Goal: Transaction & Acquisition: Purchase product/service

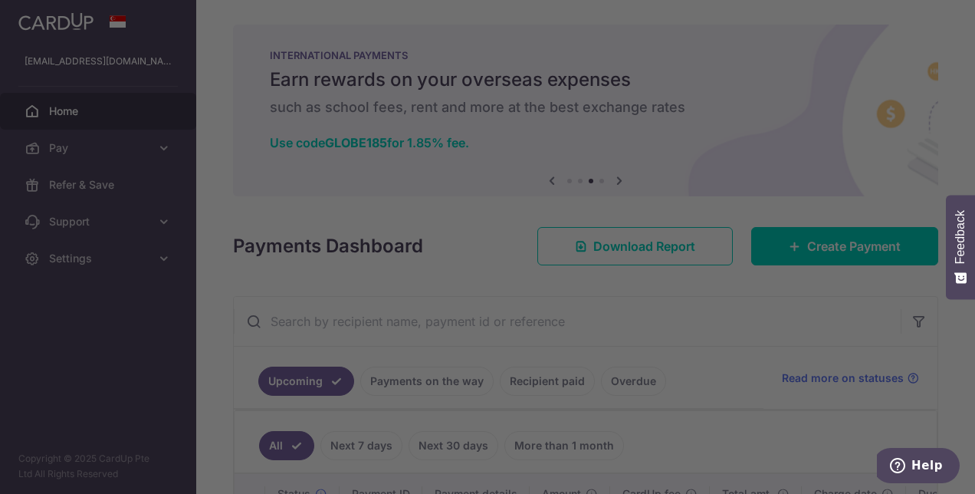
click at [719, 318] on div at bounding box center [492, 249] width 985 height 498
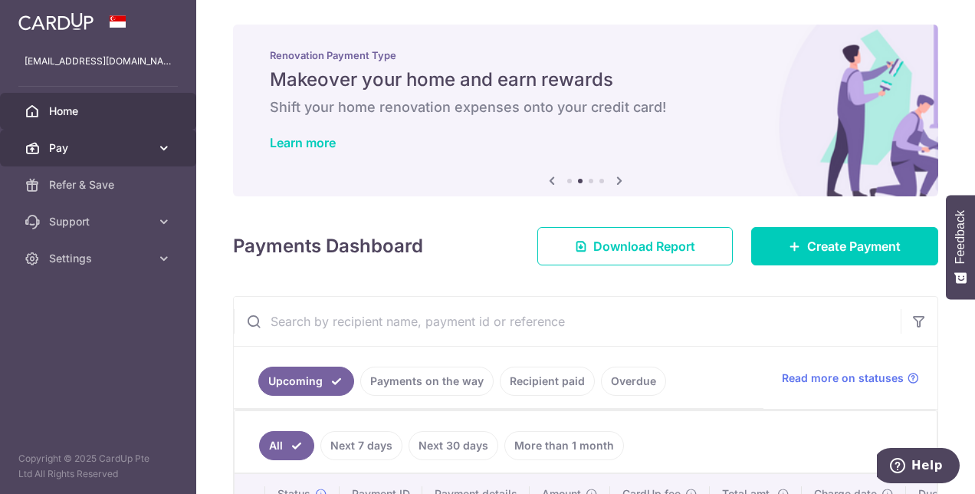
click at [161, 141] on icon at bounding box center [163, 147] width 15 height 15
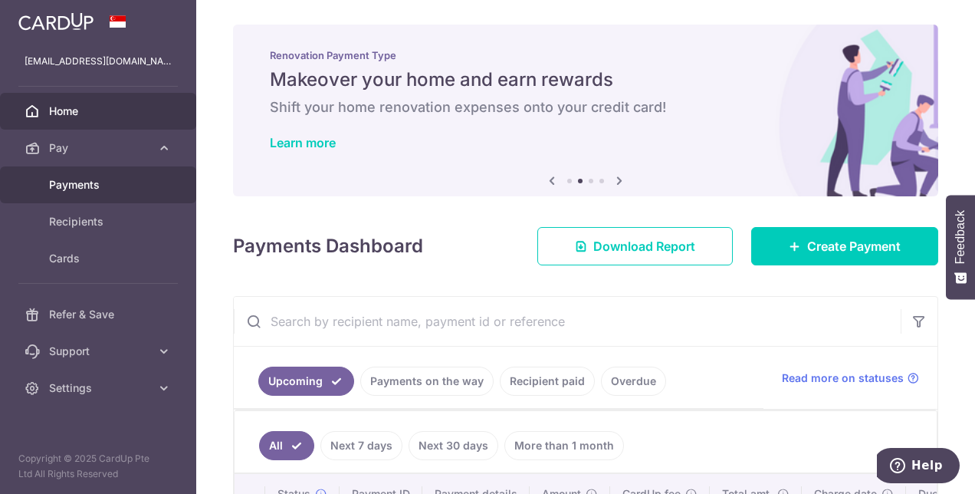
click at [130, 192] on link "Payments" at bounding box center [98, 184] width 196 height 37
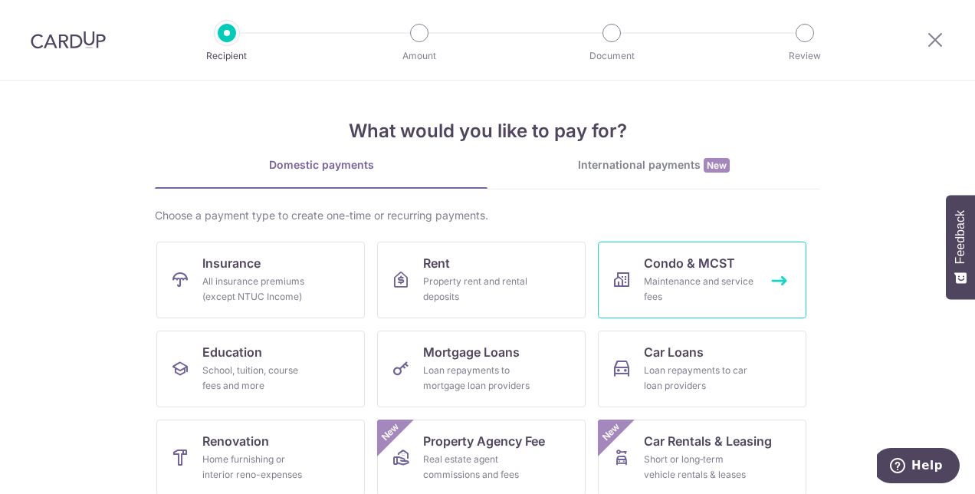
click at [735, 290] on div "Maintenance and service fees" at bounding box center [699, 289] width 110 height 31
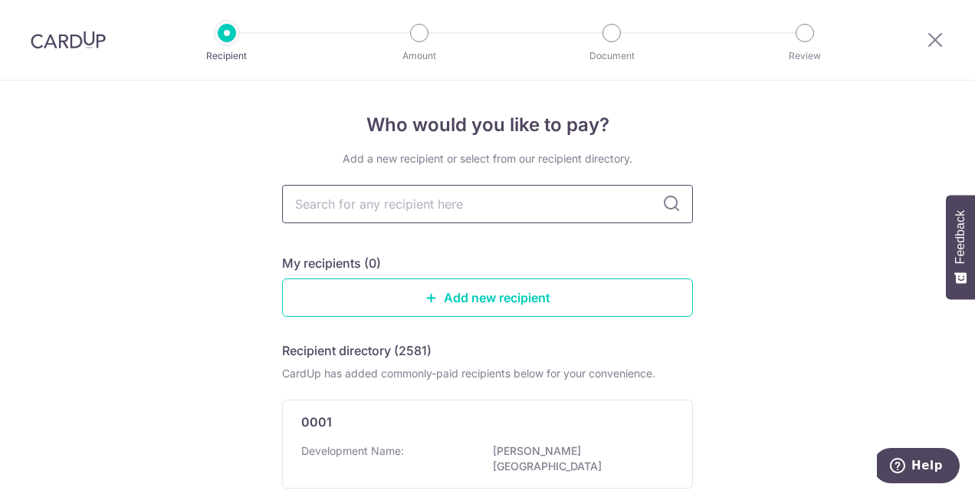
click at [520, 209] on input "text" at bounding box center [487, 204] width 411 height 38
type input "compass height"
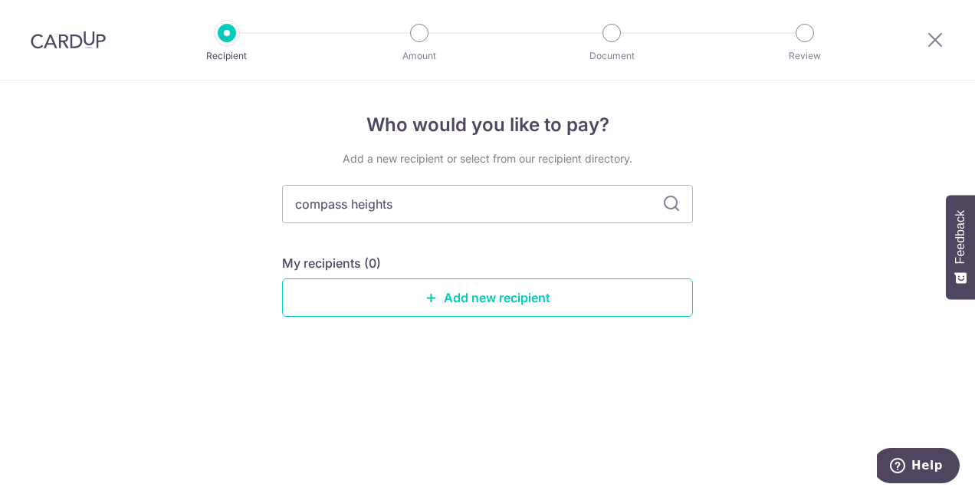
type input "compass heights"
click at [676, 204] on icon at bounding box center [672, 204] width 18 height 18
drag, startPoint x: 540, startPoint y: 206, endPoint x: 276, endPoint y: 185, distance: 264.6
click at [276, 185] on div "Who would you like to pay? Add a new recipient or select from our recipient dir…" at bounding box center [487, 287] width 975 height 413
type input "2762"
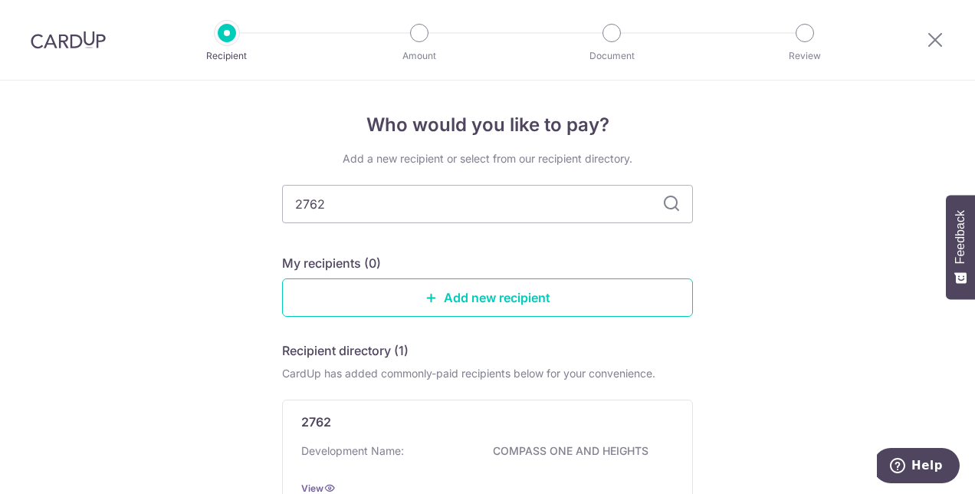
scroll to position [77, 0]
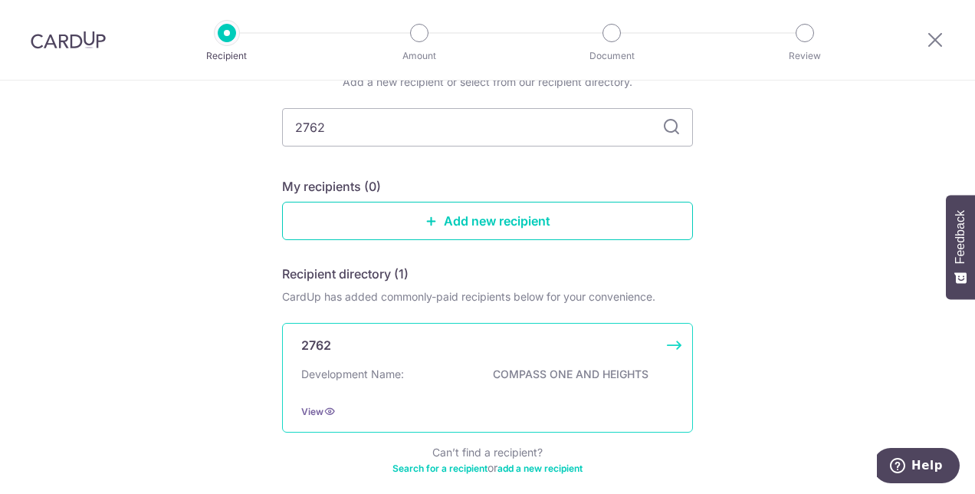
click at [463, 409] on div "View" at bounding box center [487, 411] width 373 height 16
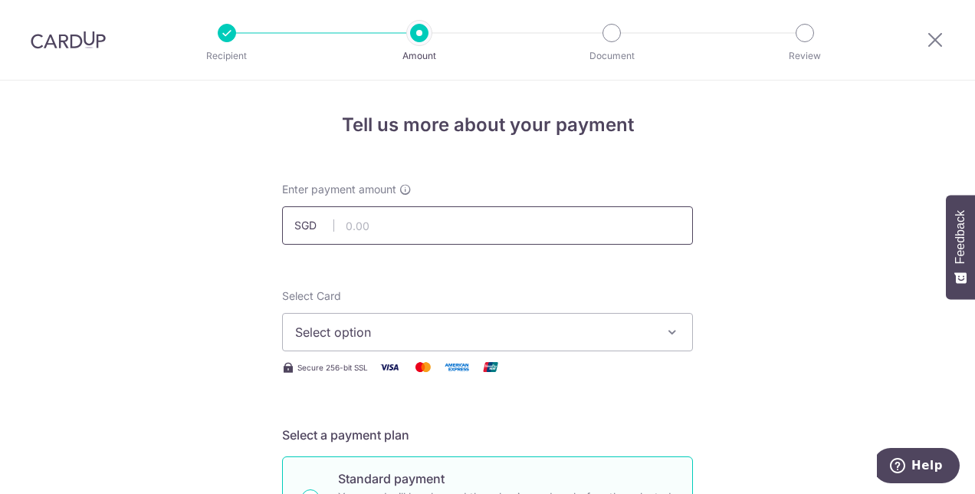
click at [475, 224] on input "text" at bounding box center [487, 225] width 411 height 38
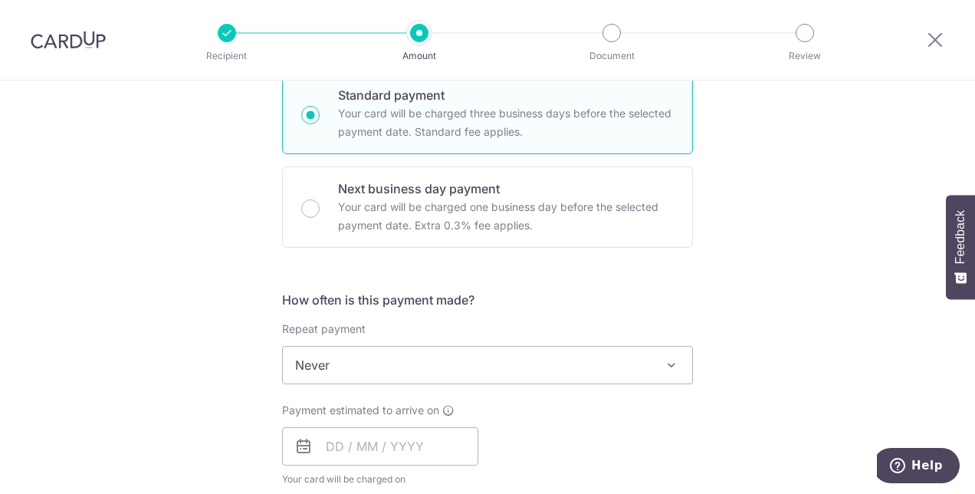
scroll to position [460, 0]
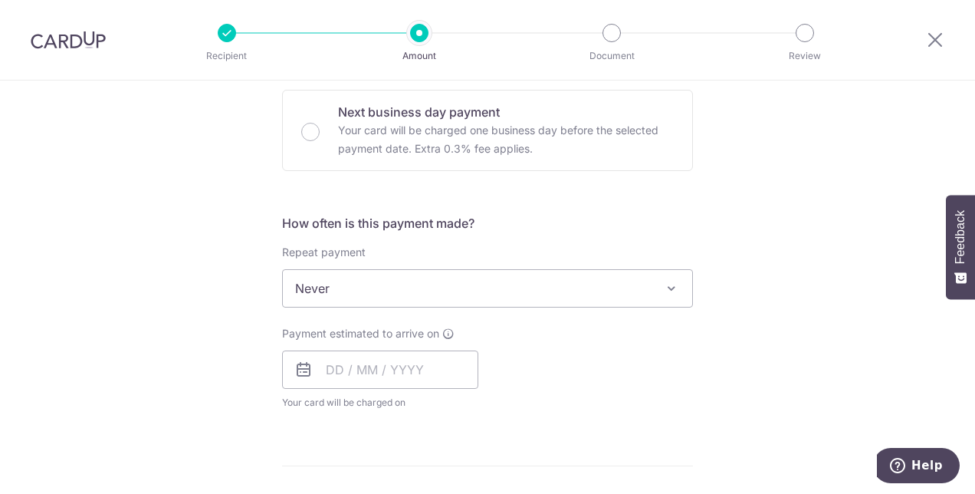
type input "865.50"
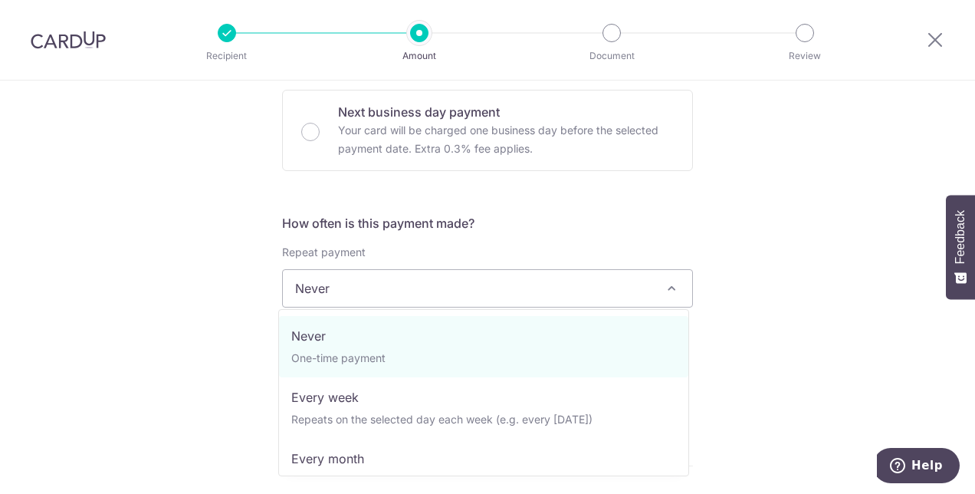
click at [676, 287] on span at bounding box center [672, 288] width 18 height 18
click at [790, 242] on div "Tell us more about your payment Enter payment amount SGD 865.50 865.50 Select C…" at bounding box center [487, 313] width 975 height 1387
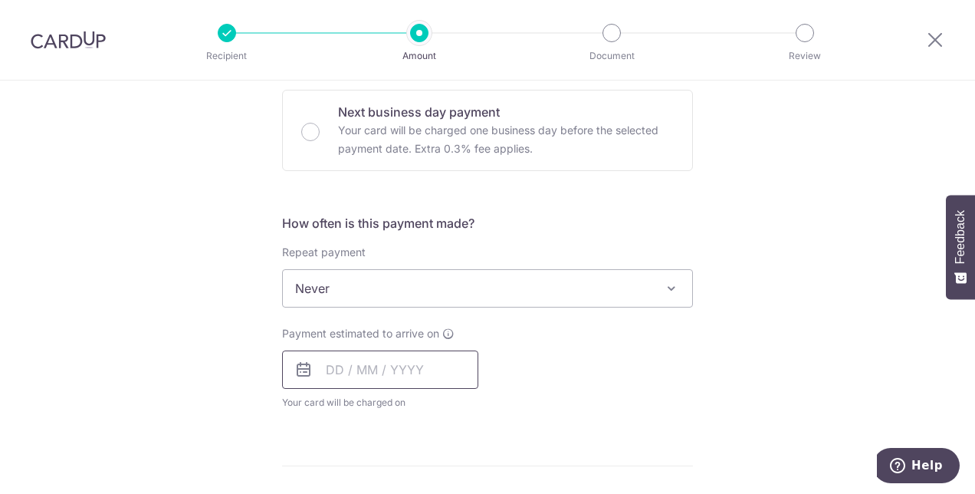
click at [340, 378] on input "text" at bounding box center [380, 369] width 196 height 38
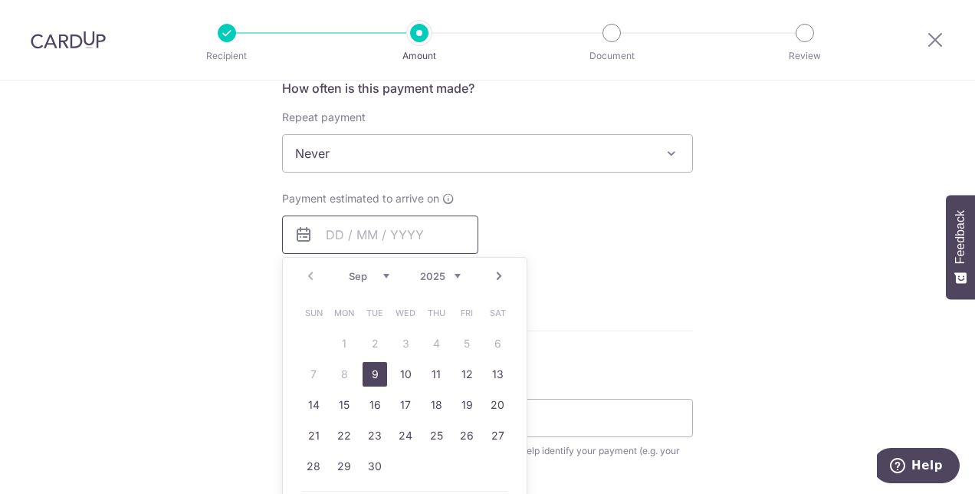
scroll to position [767, 0]
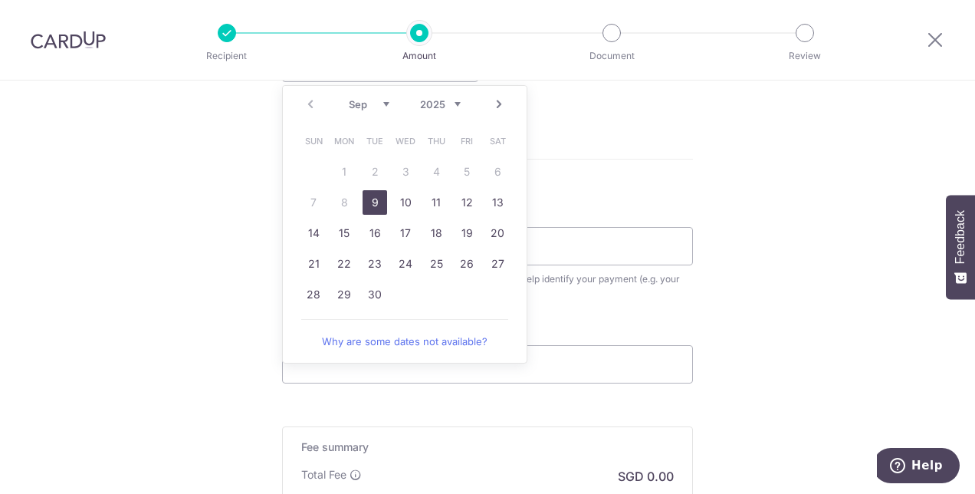
click at [368, 199] on link "9" at bounding box center [375, 202] width 25 height 25
type input "09/09/2025"
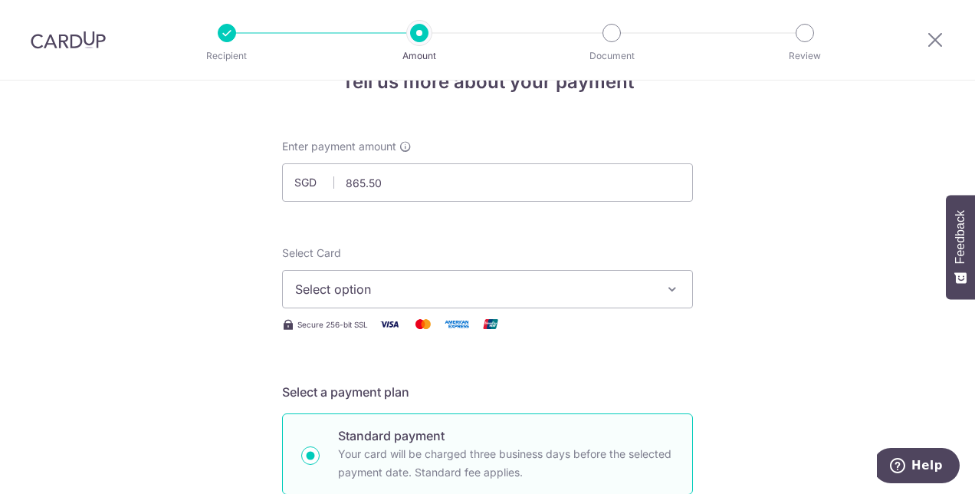
scroll to position [0, 0]
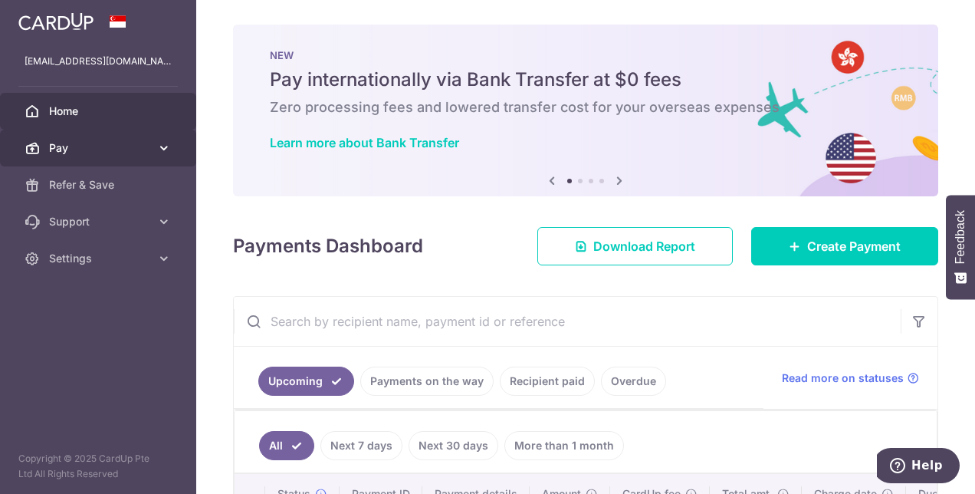
click at [66, 136] on link "Pay" at bounding box center [98, 148] width 196 height 37
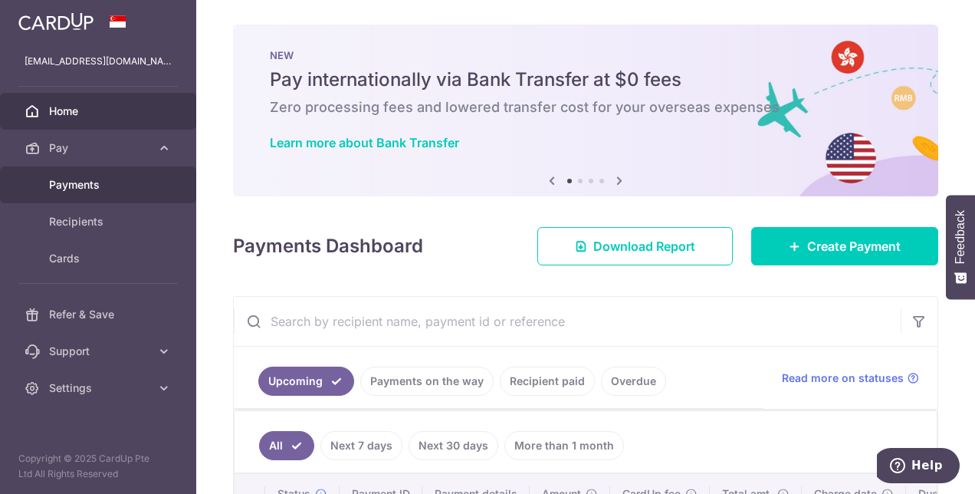
click at [85, 190] on span "Payments" at bounding box center [99, 184] width 101 height 15
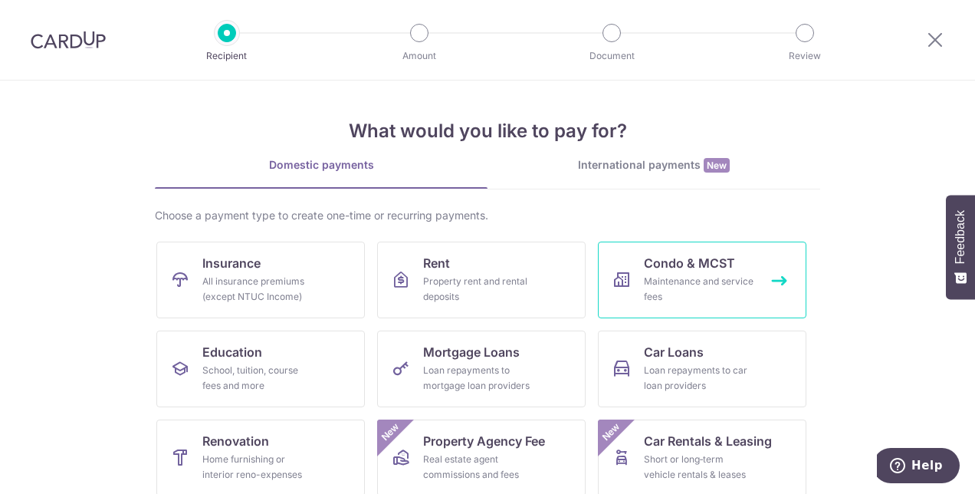
click at [666, 285] on div "Maintenance and service fees" at bounding box center [699, 289] width 110 height 31
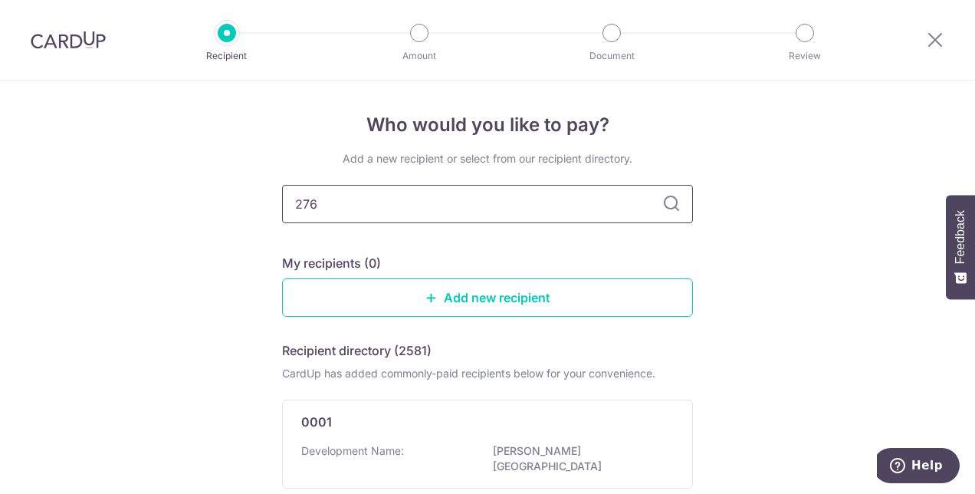
type input "2762"
click at [667, 205] on icon at bounding box center [672, 204] width 18 height 18
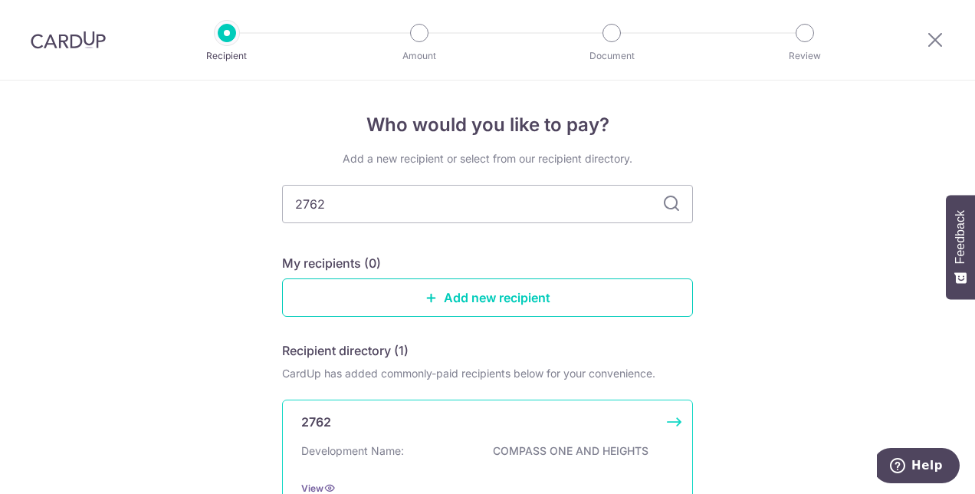
click at [540, 455] on p "COMPASS ONE AND HEIGHTS" at bounding box center [579, 450] width 172 height 15
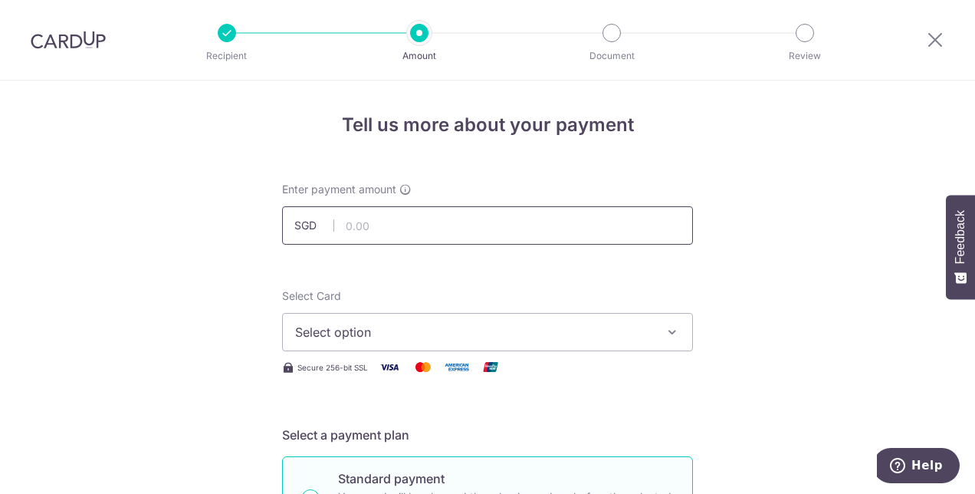
click at [463, 218] on input "text" at bounding box center [487, 225] width 411 height 38
type input "865.50"
click at [508, 328] on span "Select option" at bounding box center [473, 332] width 357 height 18
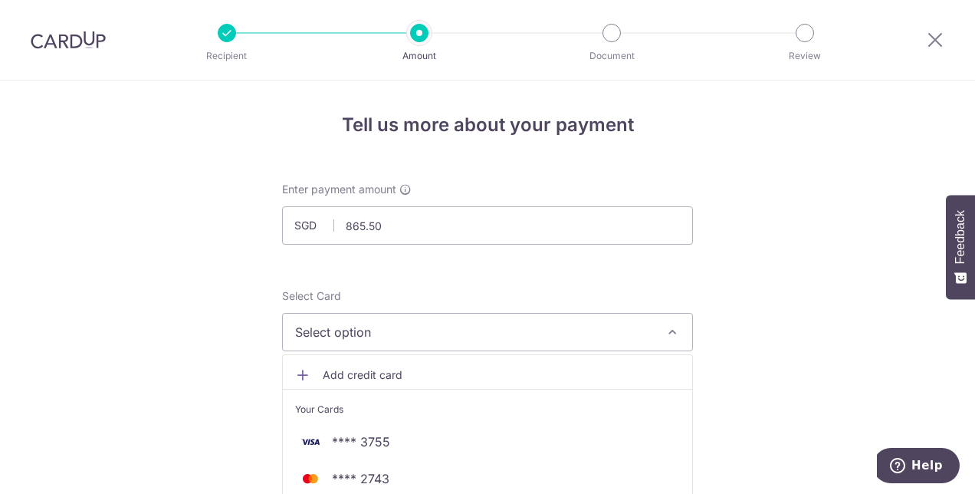
scroll to position [153, 0]
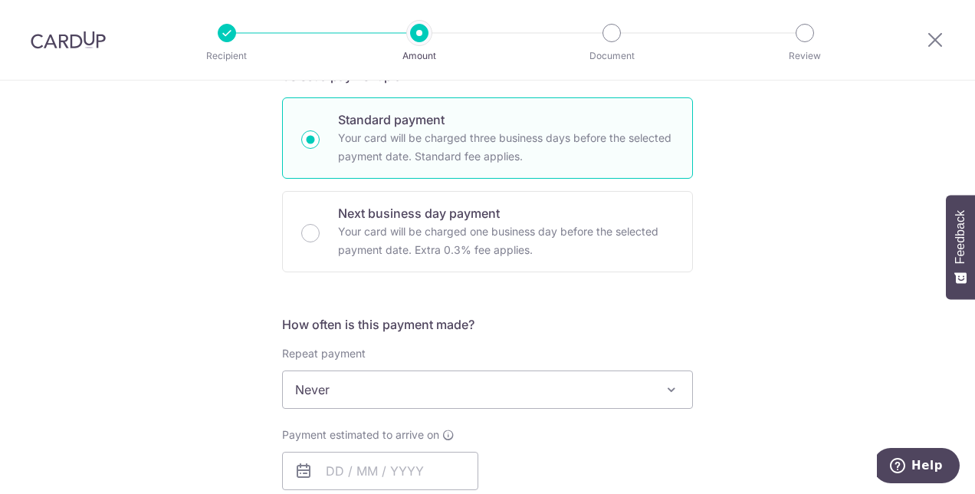
scroll to position [383, 0]
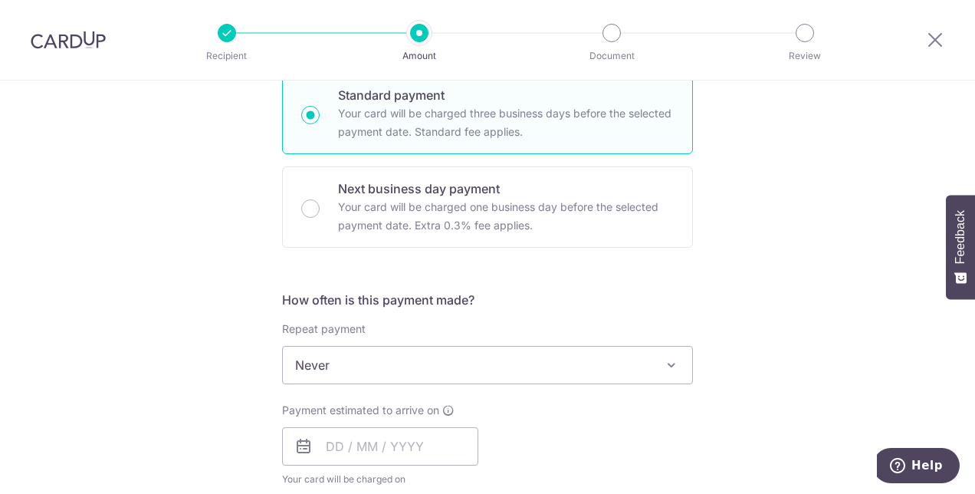
click at [585, 365] on span "Never" at bounding box center [487, 365] width 409 height 37
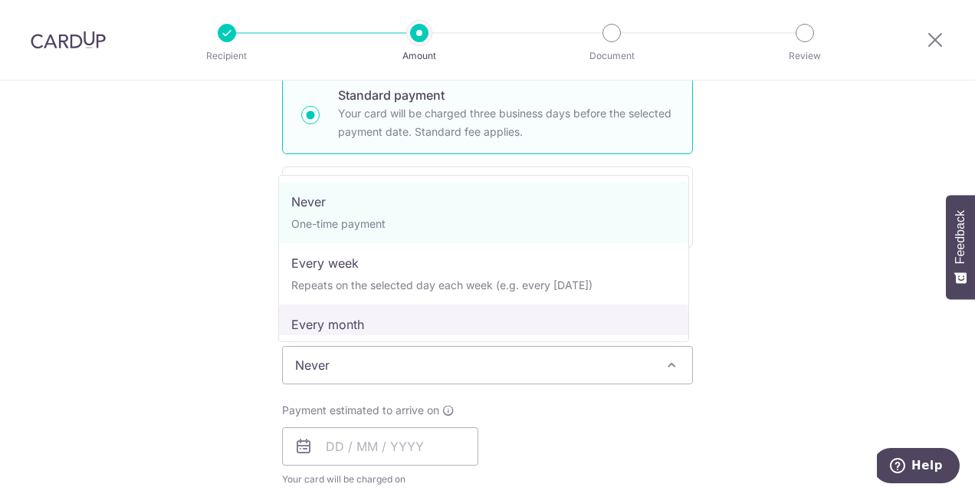
scroll to position [77, 0]
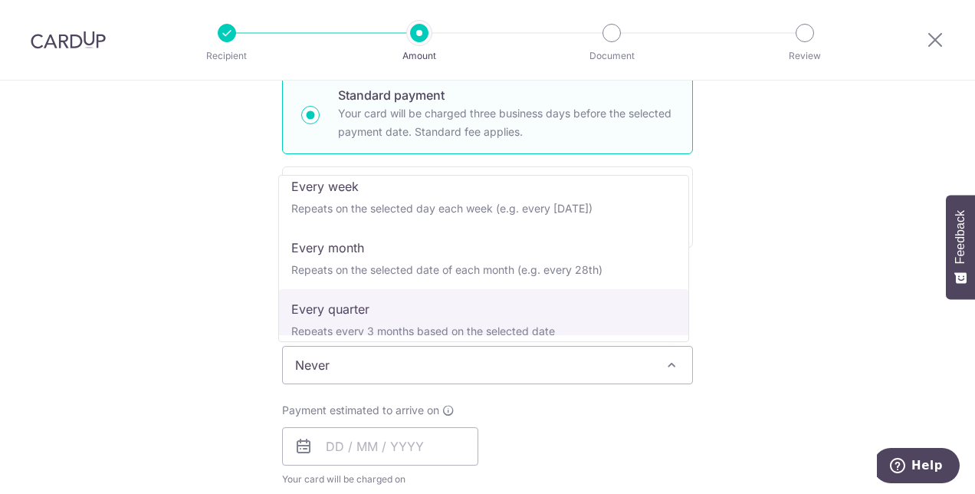
select select "4"
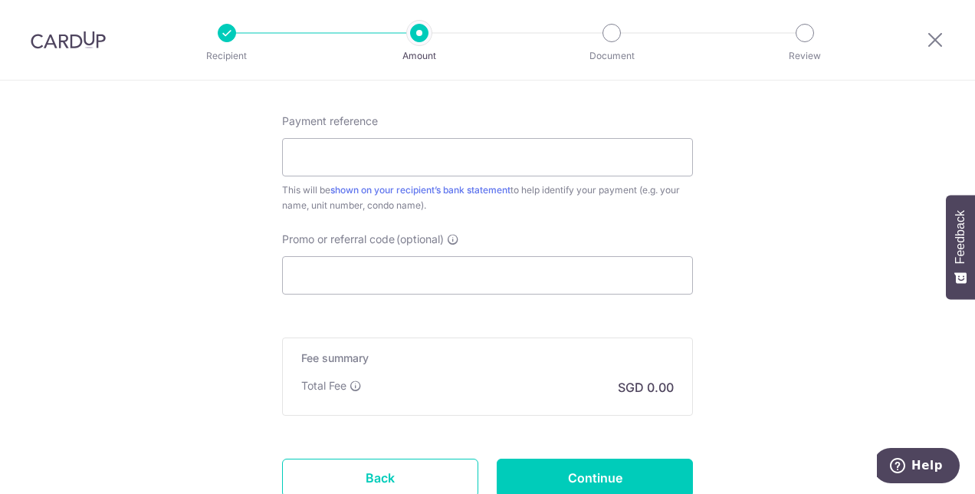
scroll to position [920, 0]
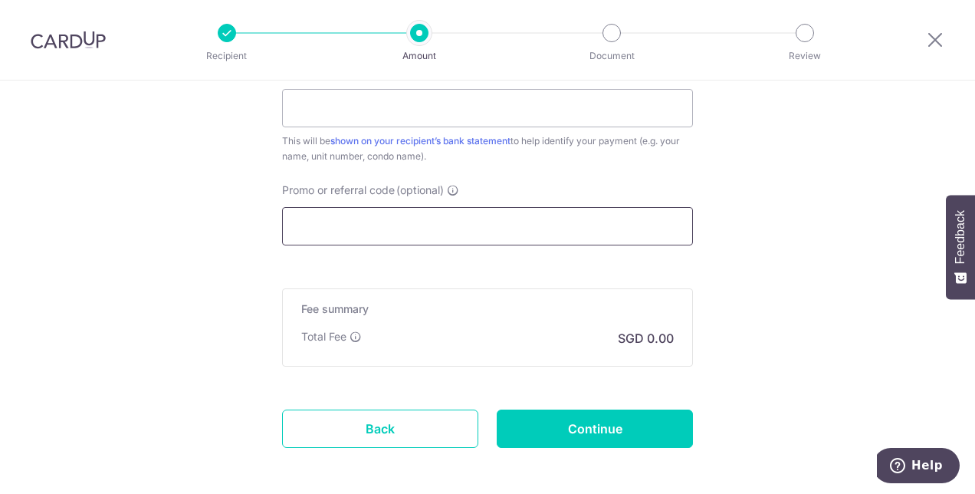
click at [498, 216] on input "Promo or referral code (optional)" at bounding box center [487, 226] width 411 height 38
type input "d"
paste input "3HOME25R"
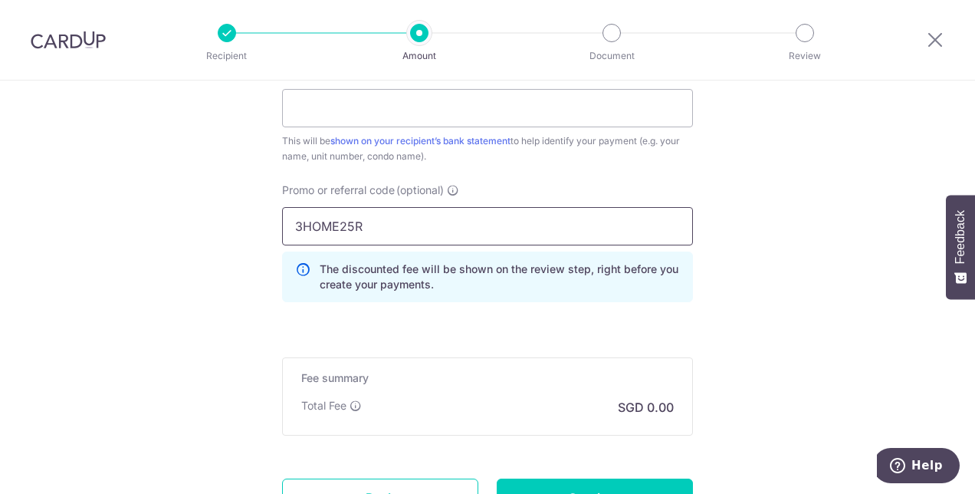
type input "3HOME25R"
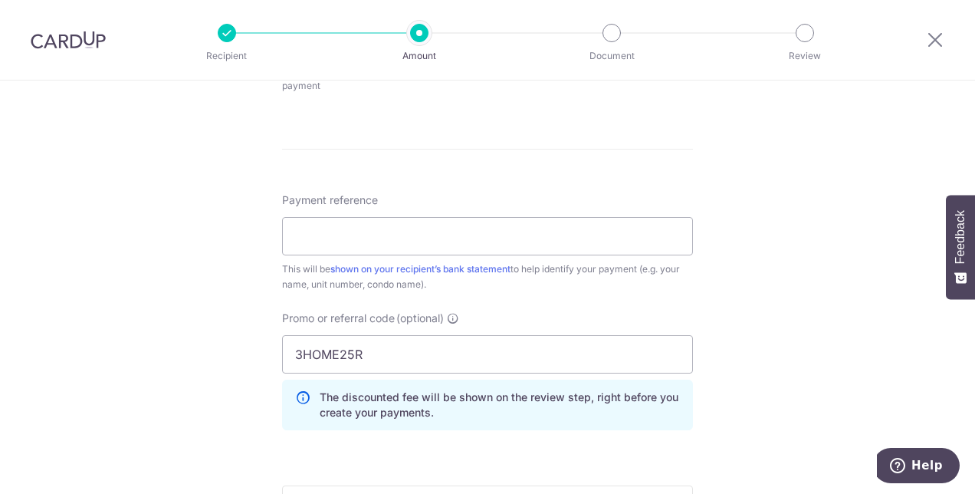
scroll to position [767, 0]
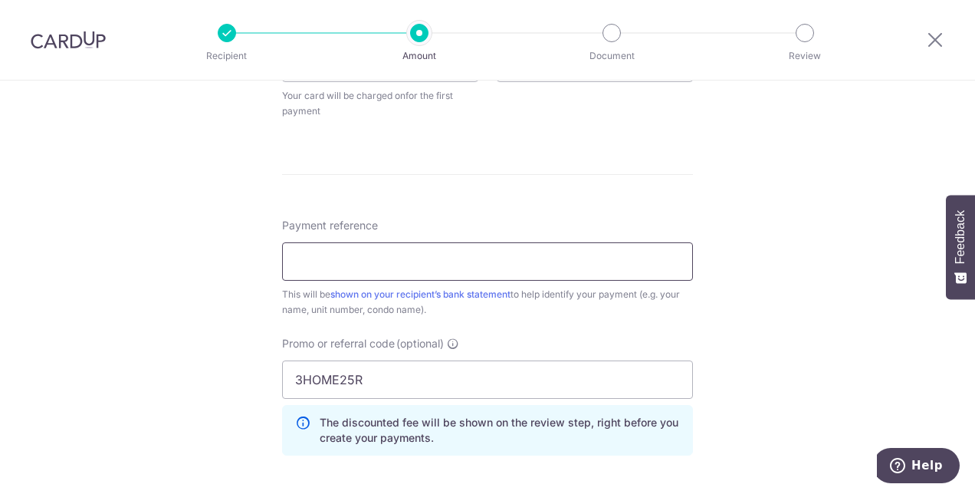
click at [467, 254] on input "Payment reference" at bounding box center [487, 261] width 411 height 38
type input "08-29"
click at [753, 242] on div "Tell us more about your payment Enter payment amount SGD 865.50 865.50 Select C…" at bounding box center [487, 50] width 975 height 1472
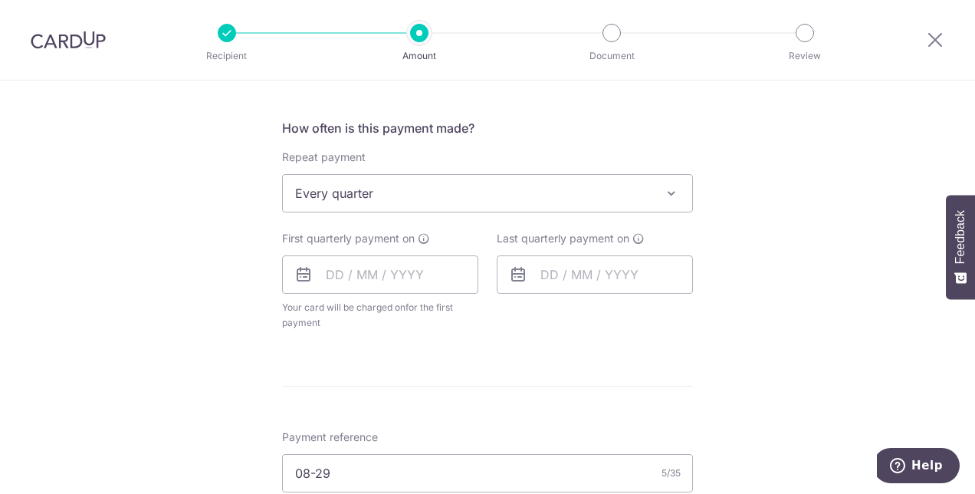
scroll to position [537, 0]
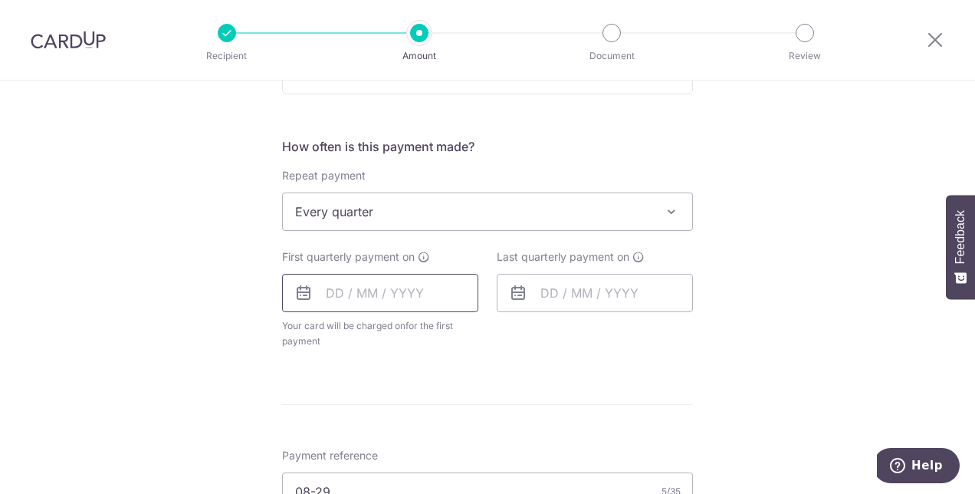
click at [432, 291] on input "text" at bounding box center [380, 293] width 196 height 38
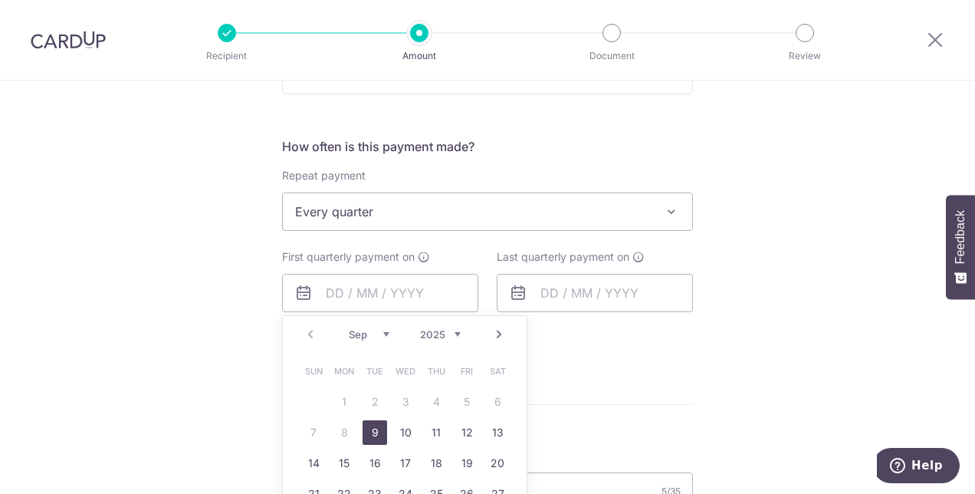
click at [372, 428] on link "9" at bounding box center [375, 432] width 25 height 25
type input "[DATE]"
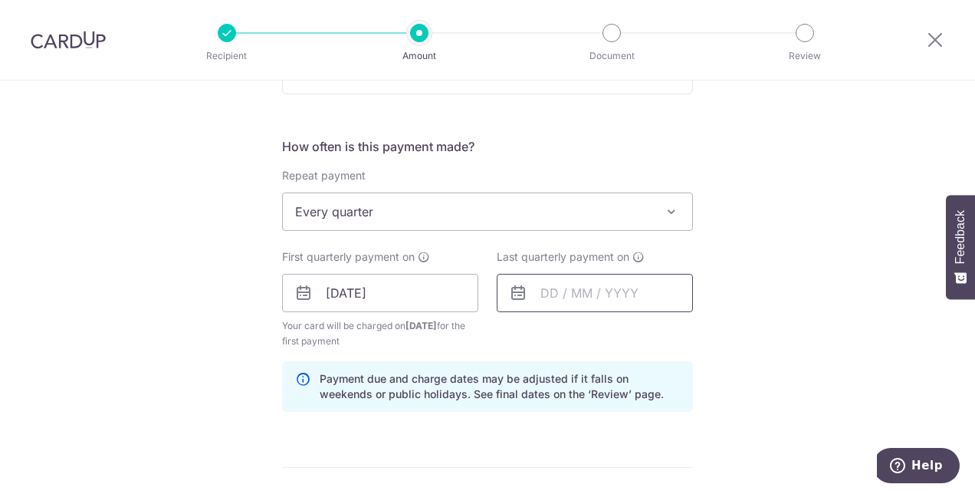
click at [634, 297] on input "text" at bounding box center [595, 293] width 196 height 38
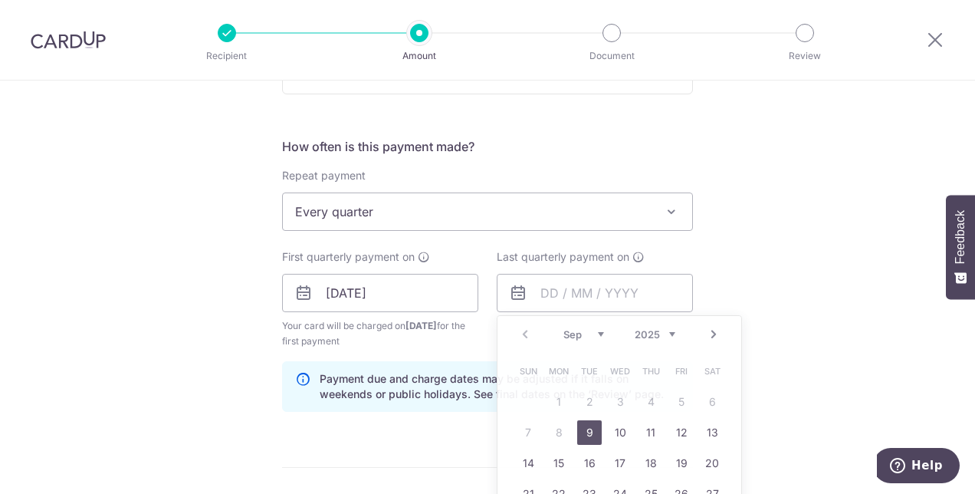
click at [750, 271] on div "Tell us more about your payment Enter payment amount SGD 865.50 865.50 Select C…" at bounding box center [487, 311] width 975 height 1534
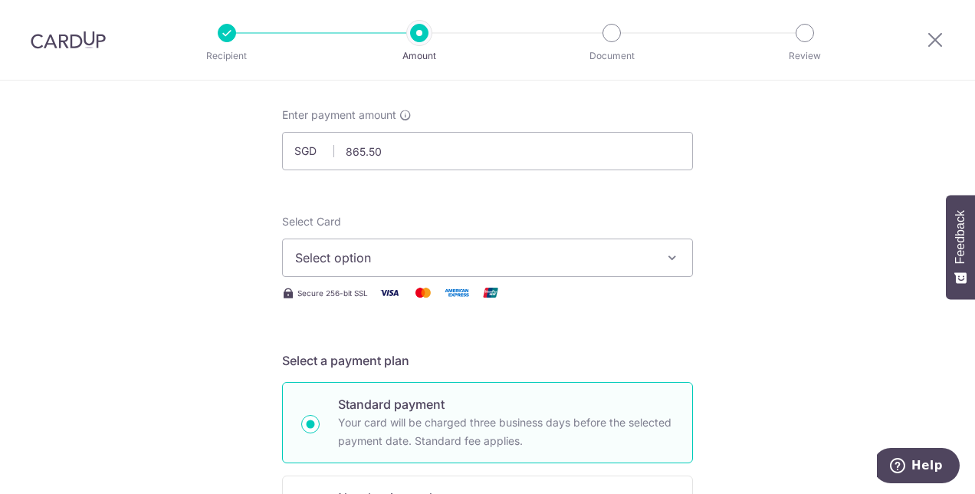
scroll to position [0, 0]
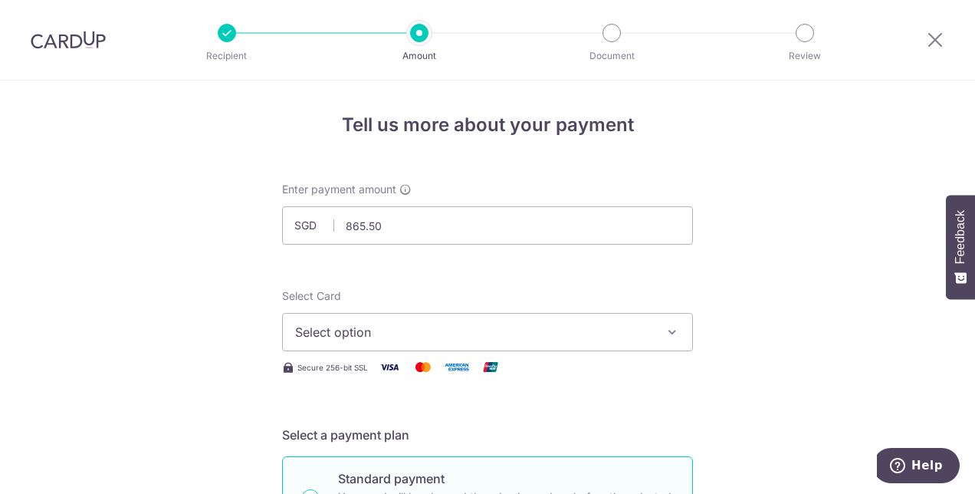
click at [406, 327] on span "Select option" at bounding box center [473, 332] width 357 height 18
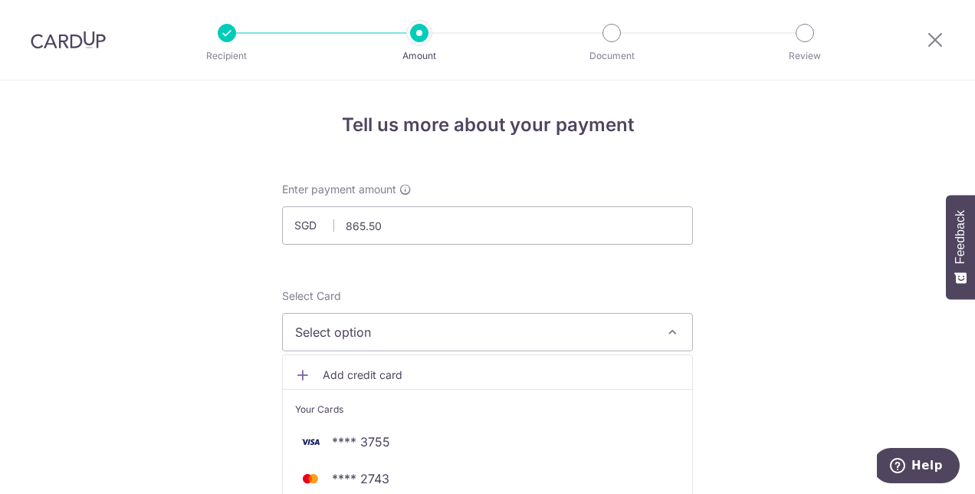
click at [372, 371] on span "Add credit card" at bounding box center [501, 374] width 357 height 15
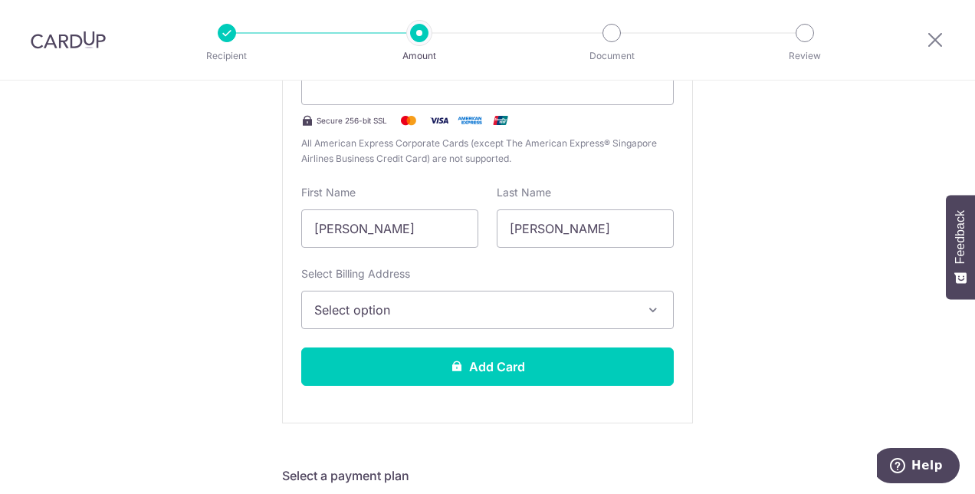
scroll to position [383, 0]
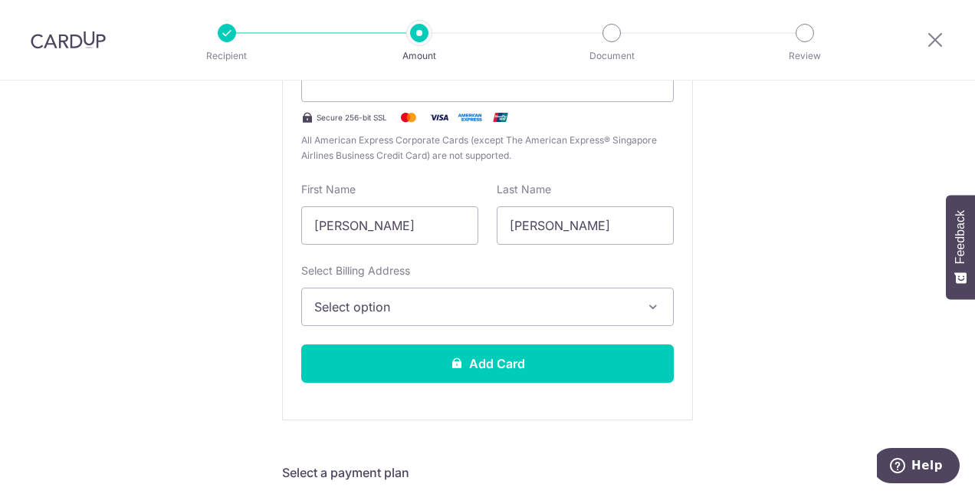
click at [627, 308] on span "Select option" at bounding box center [473, 307] width 319 height 18
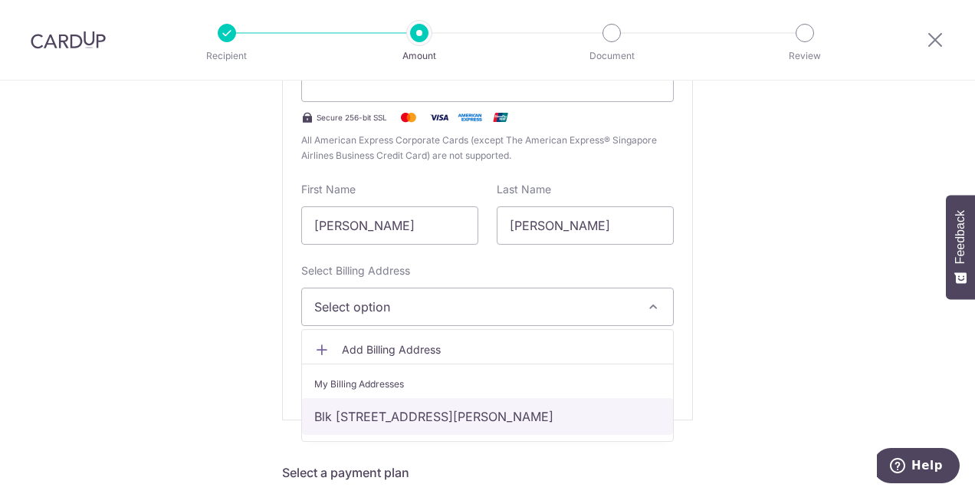
click at [606, 421] on link "Blk 11, #08-29, Seng Kang Square, Singapore, Singapore-545076" at bounding box center [487, 416] width 371 height 37
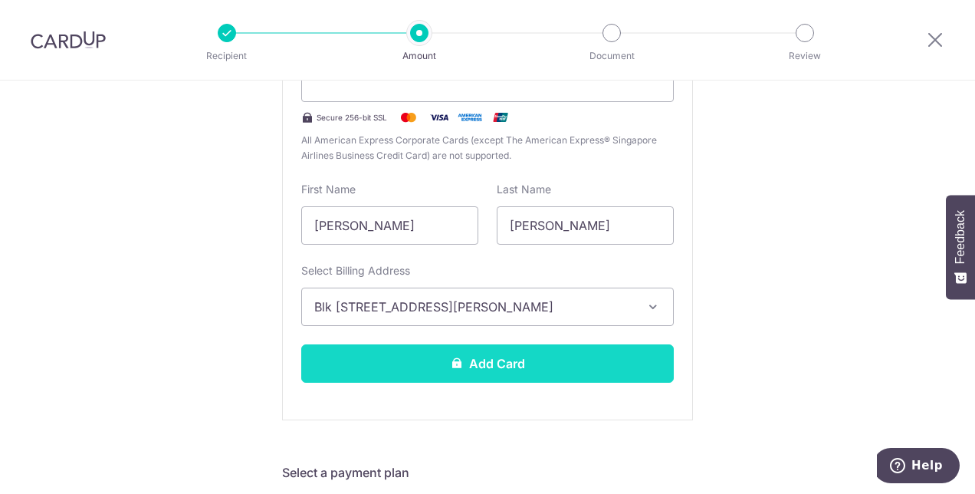
click at [552, 365] on button "Add Card" at bounding box center [487, 363] width 373 height 38
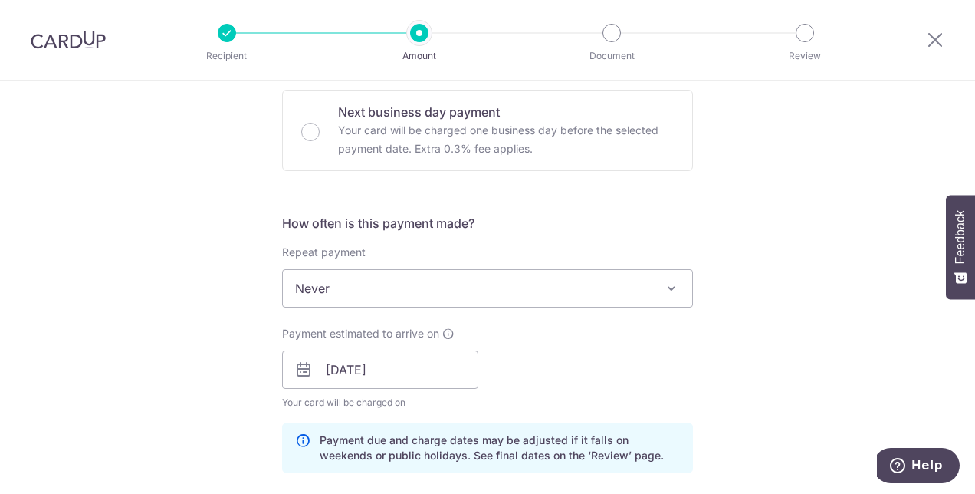
scroll to position [537, 0]
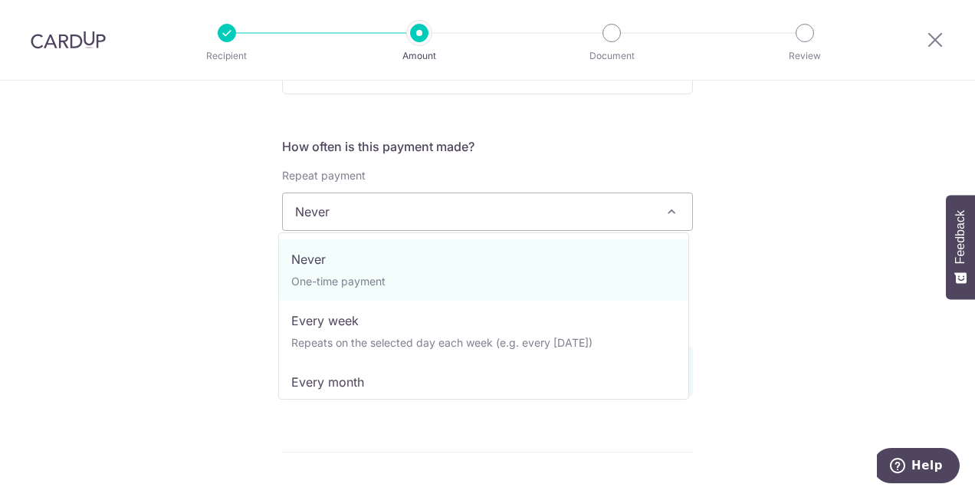
click at [663, 214] on span at bounding box center [672, 211] width 18 height 18
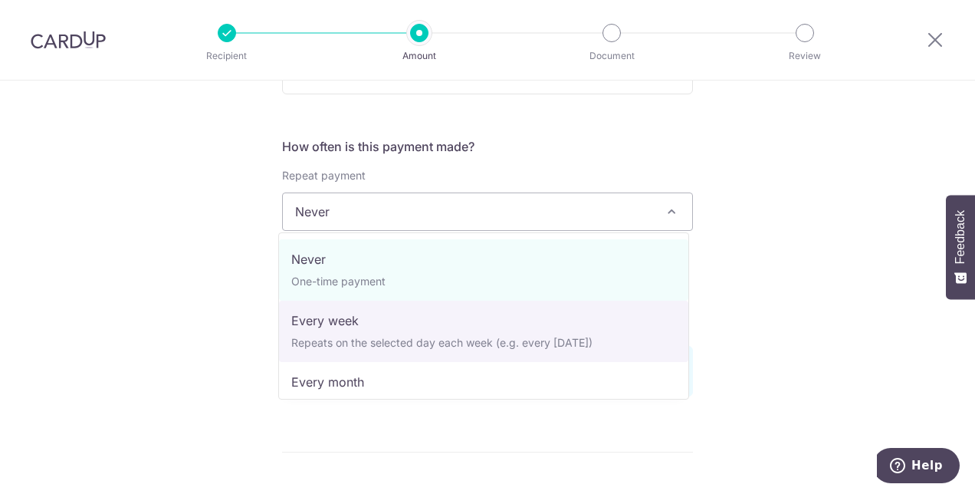
scroll to position [153, 0]
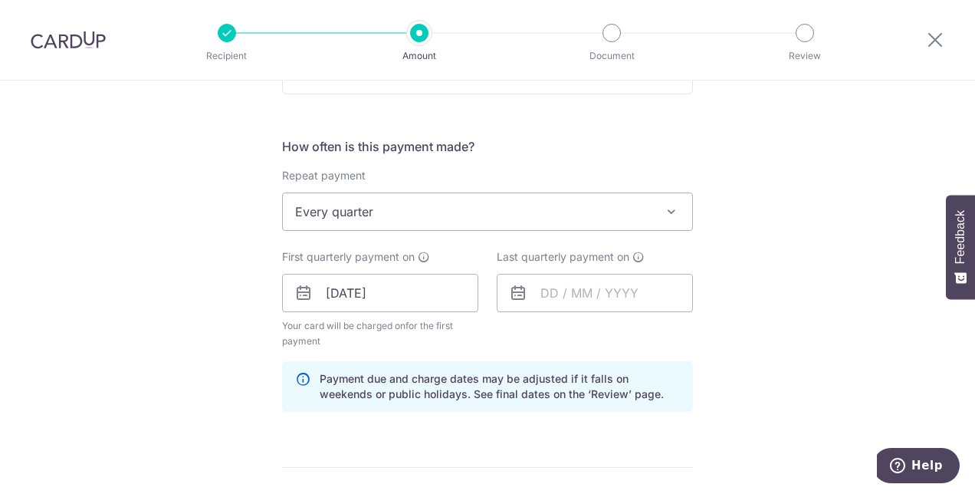
select select "4"
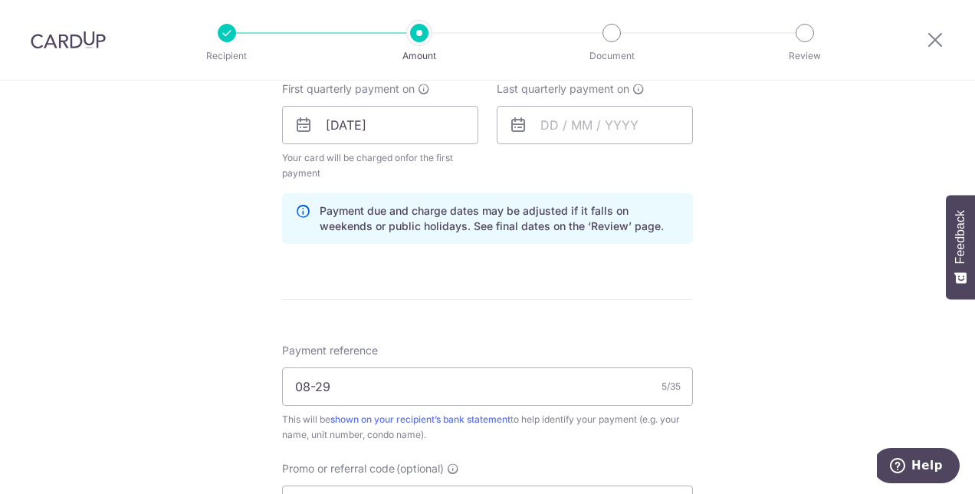
scroll to position [589, 0]
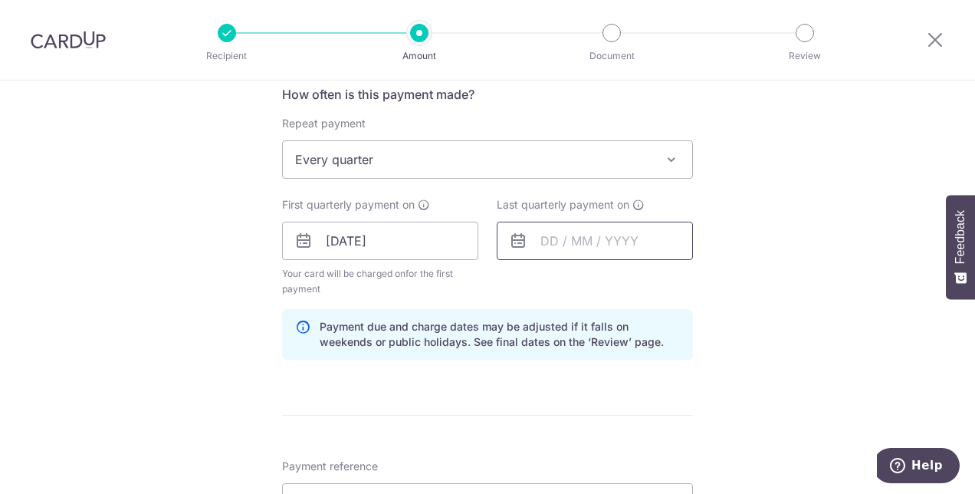
click at [599, 242] on input "text" at bounding box center [595, 241] width 196 height 38
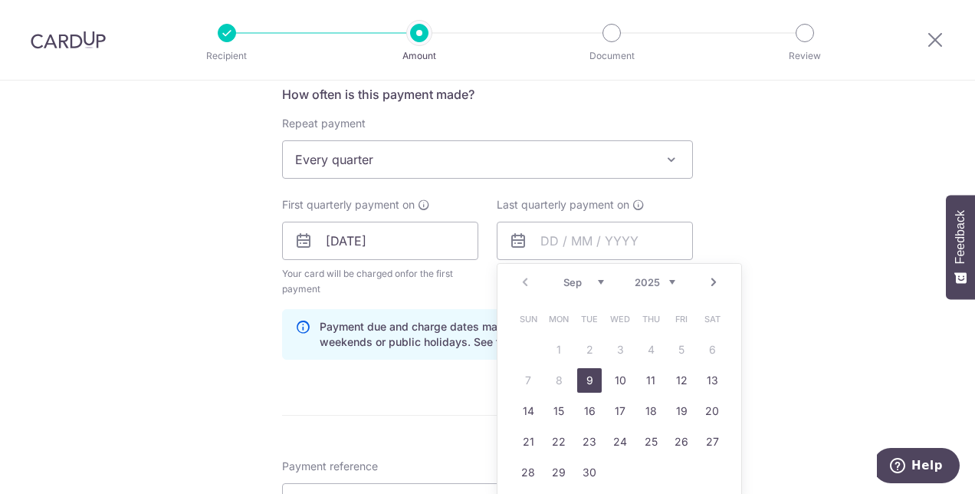
click at [595, 280] on select "Sep Oct Nov Dec" at bounding box center [584, 282] width 41 height 12
click at [592, 383] on link "9" at bounding box center [589, 380] width 25 height 25
type input "09/12/2025"
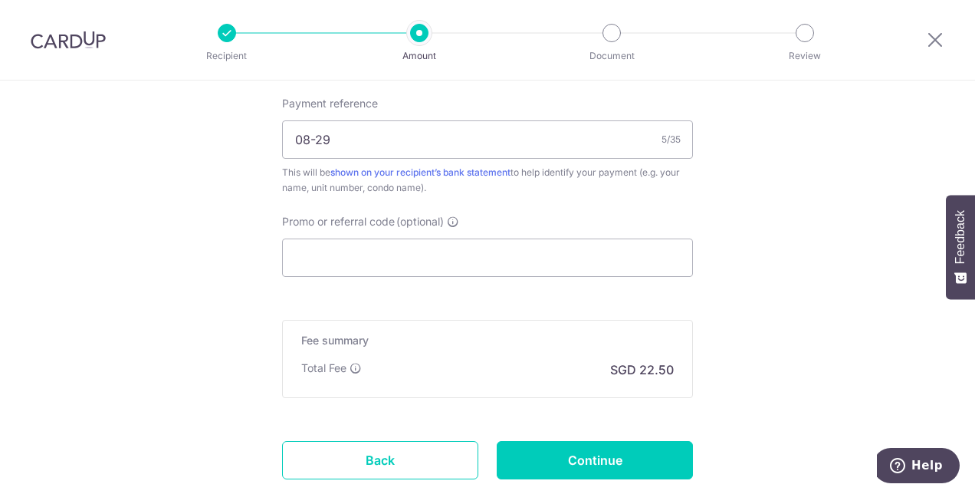
scroll to position [972, 0]
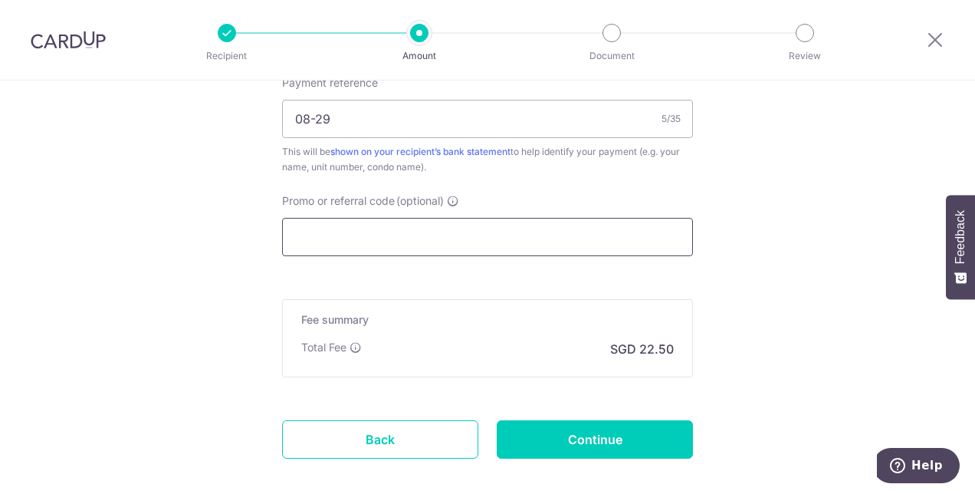
paste input "3HOME25R"
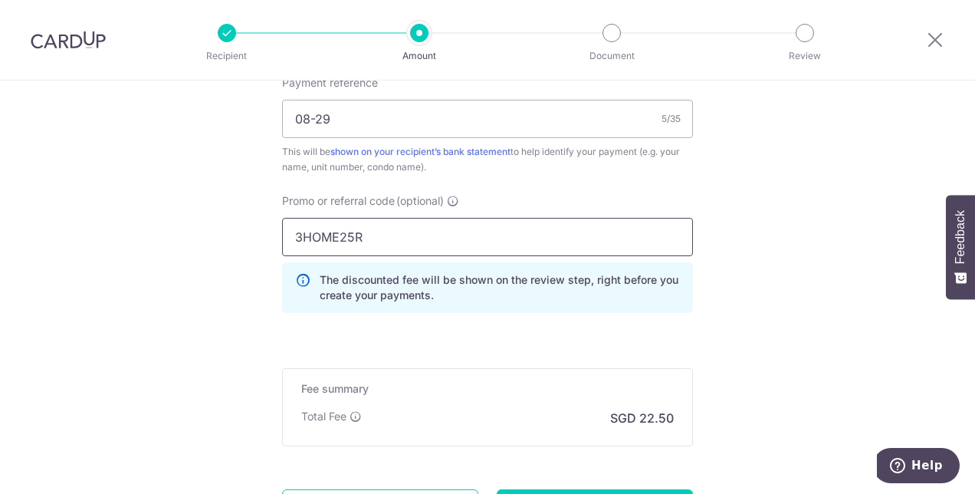
type input "3HOME25R"
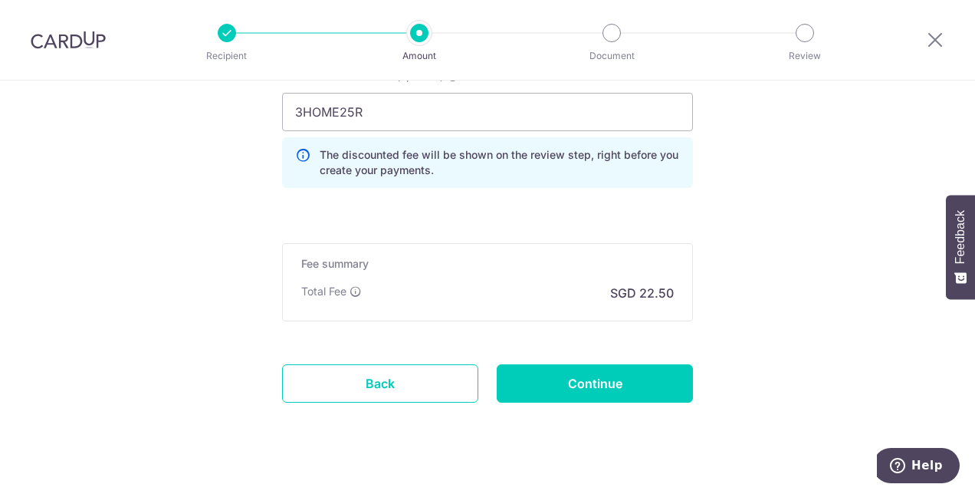
scroll to position [1117, 0]
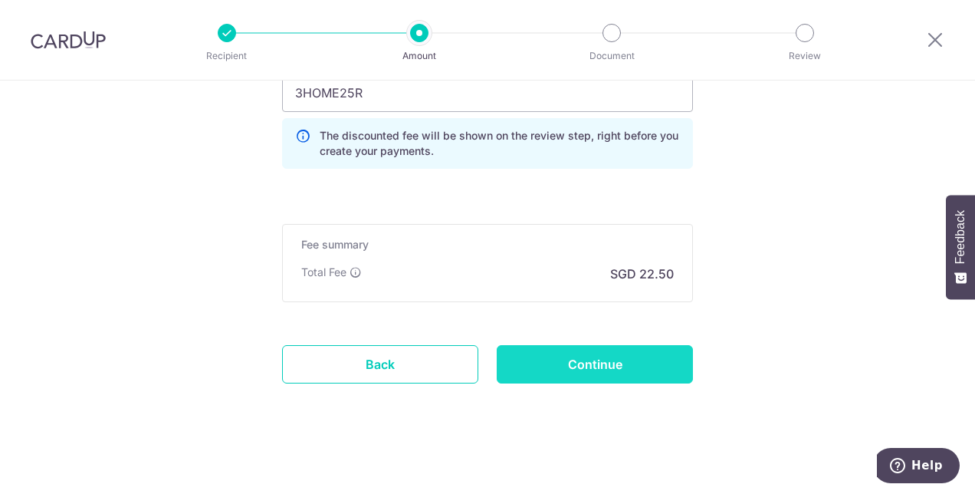
click at [626, 352] on input "Continue" at bounding box center [595, 364] width 196 height 38
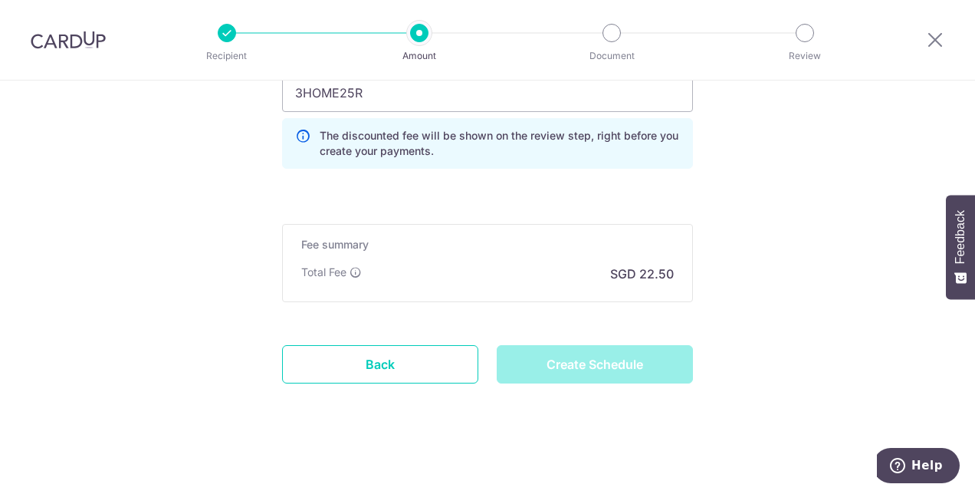
type input "Create Schedule"
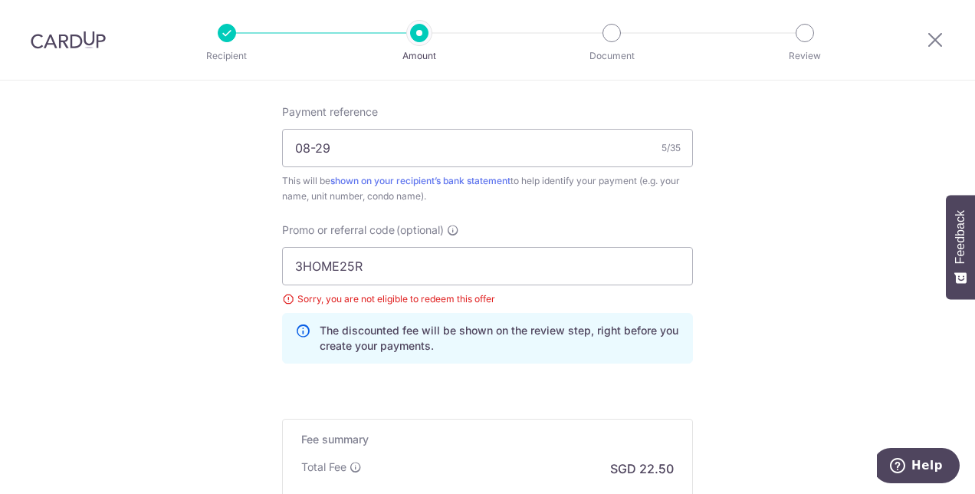
scroll to position [830, 0]
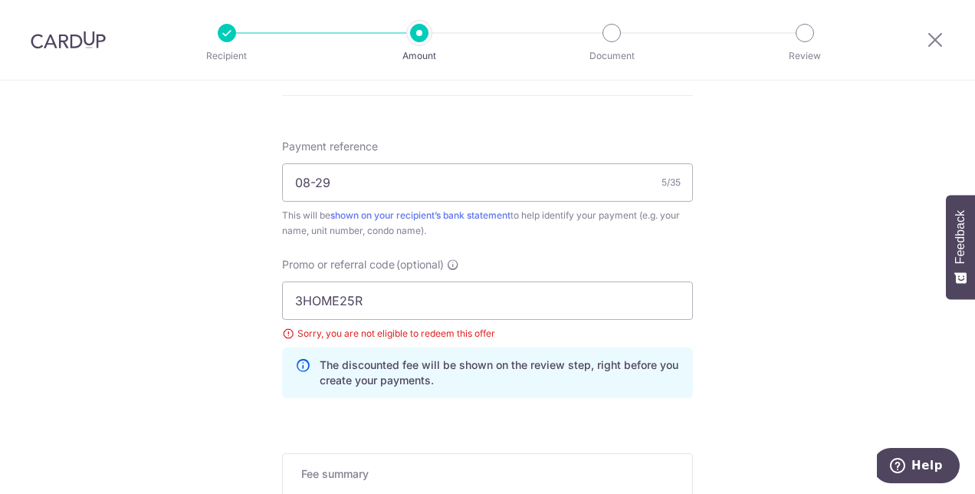
click at [282, 330] on div "Sorry, you are not eligible to redeem this offer" at bounding box center [487, 333] width 411 height 15
click at [303, 363] on icon at bounding box center [302, 372] width 15 height 31
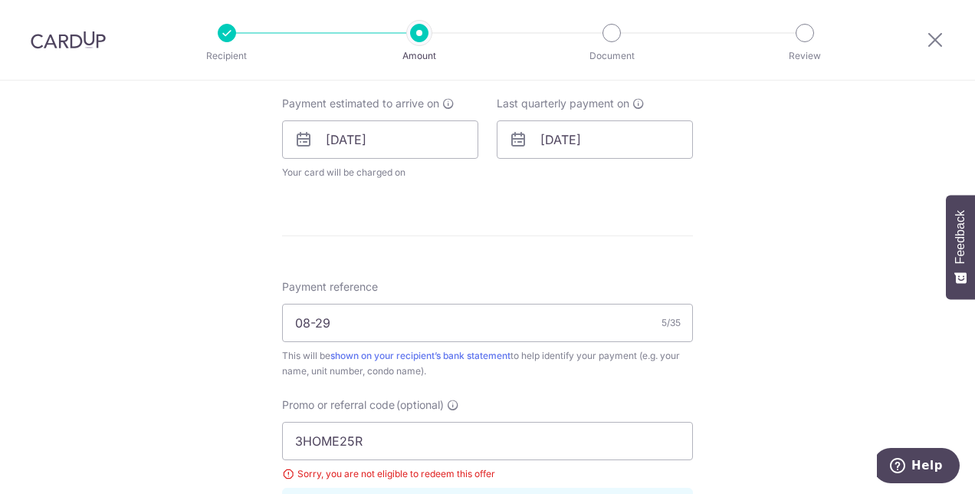
scroll to position [844, 0]
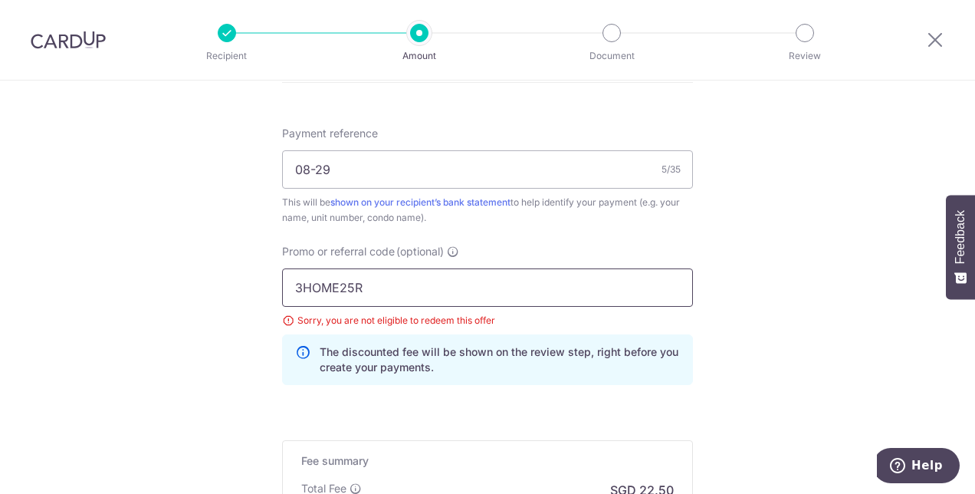
drag, startPoint x: 353, startPoint y: 288, endPoint x: 235, endPoint y: 288, distance: 118.1
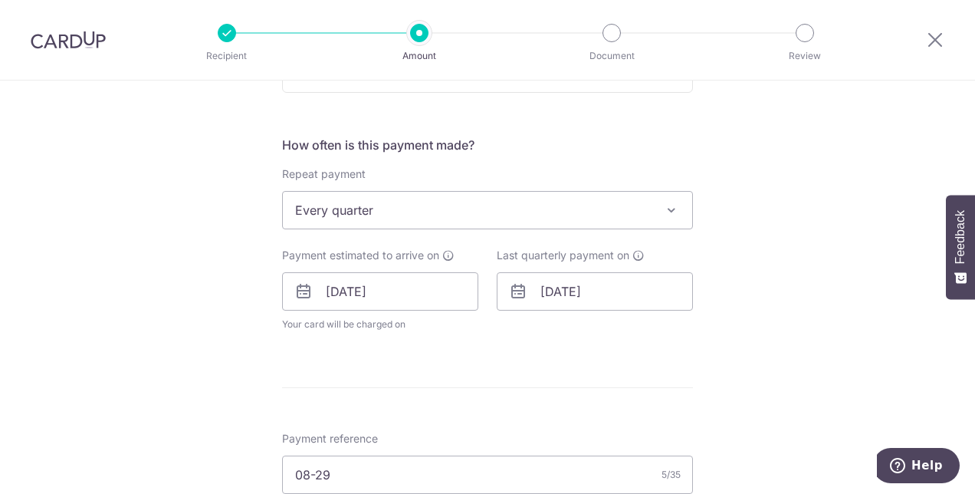
scroll to position [532, 0]
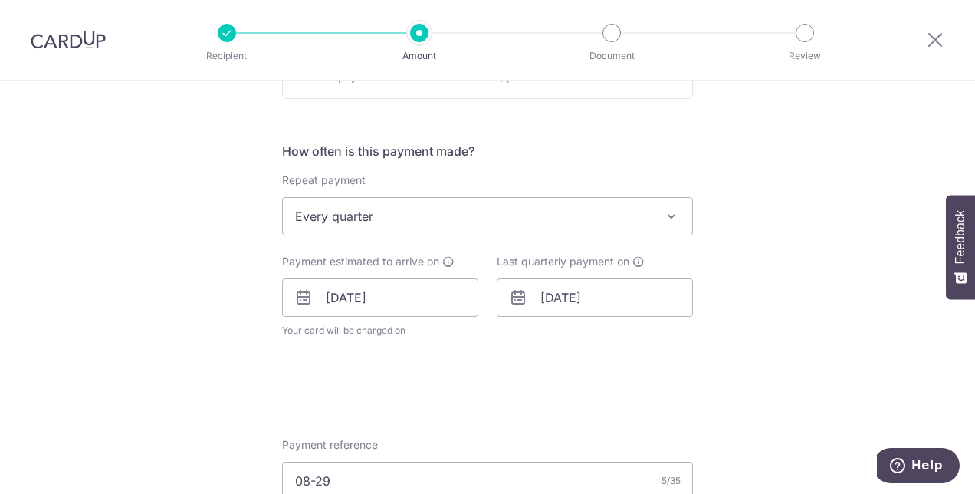
click at [608, 219] on span "Every quarter" at bounding box center [487, 216] width 409 height 37
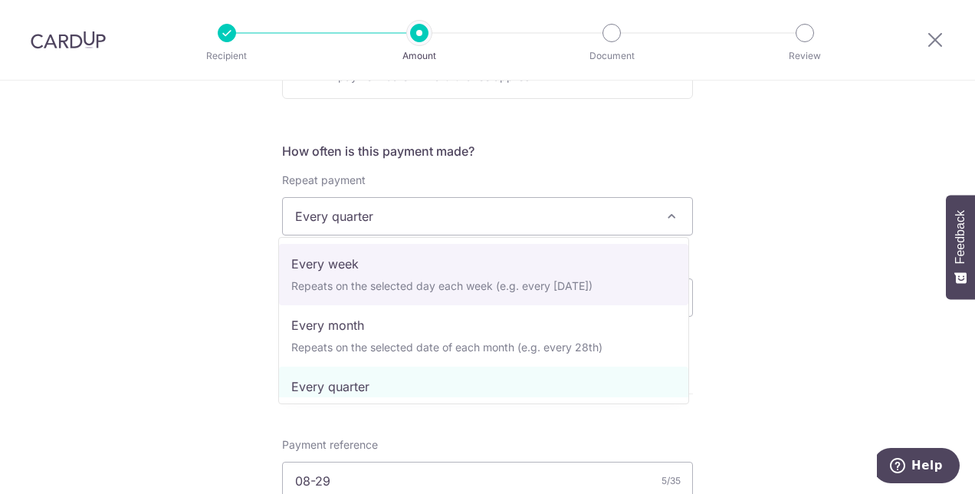
scroll to position [0, 0]
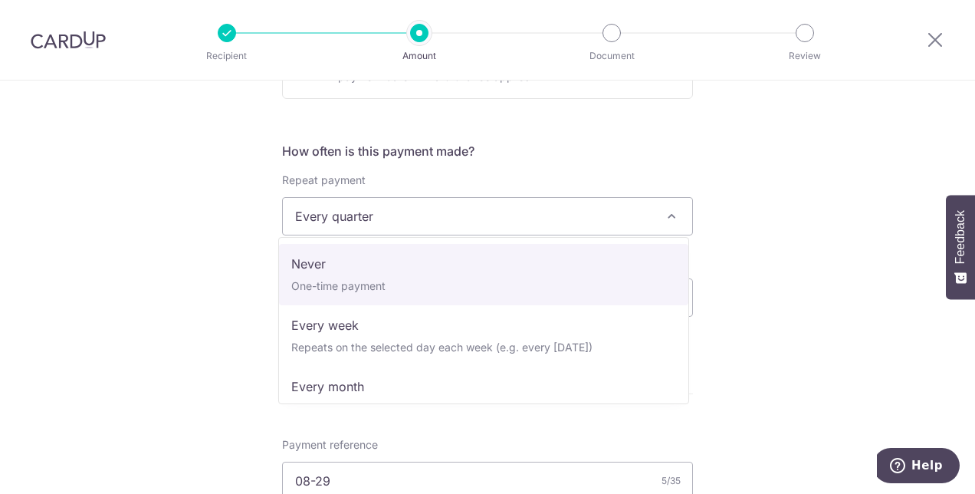
select select "1"
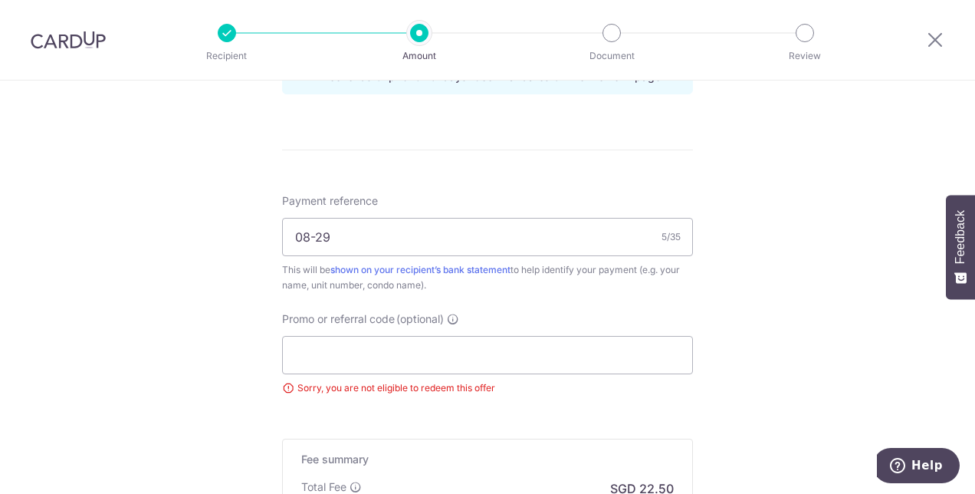
scroll to position [992, 0]
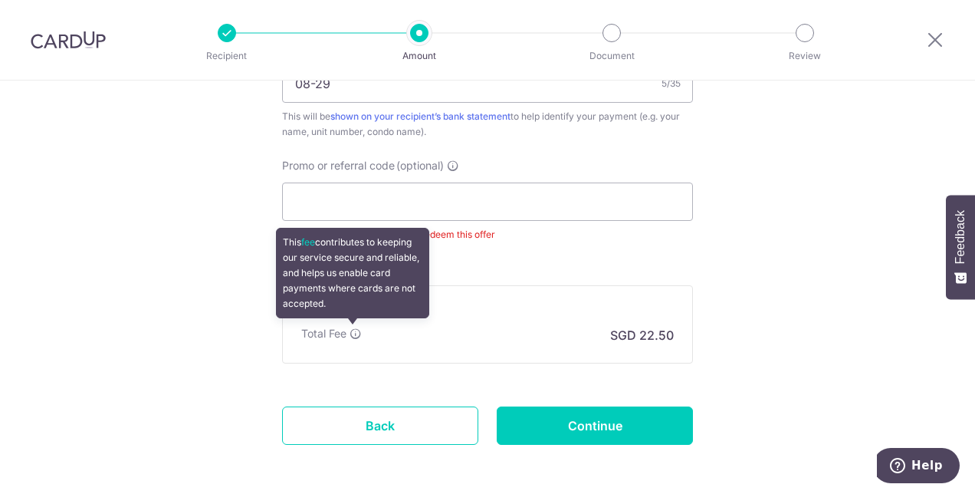
click at [353, 331] on icon at bounding box center [356, 333] width 12 height 12
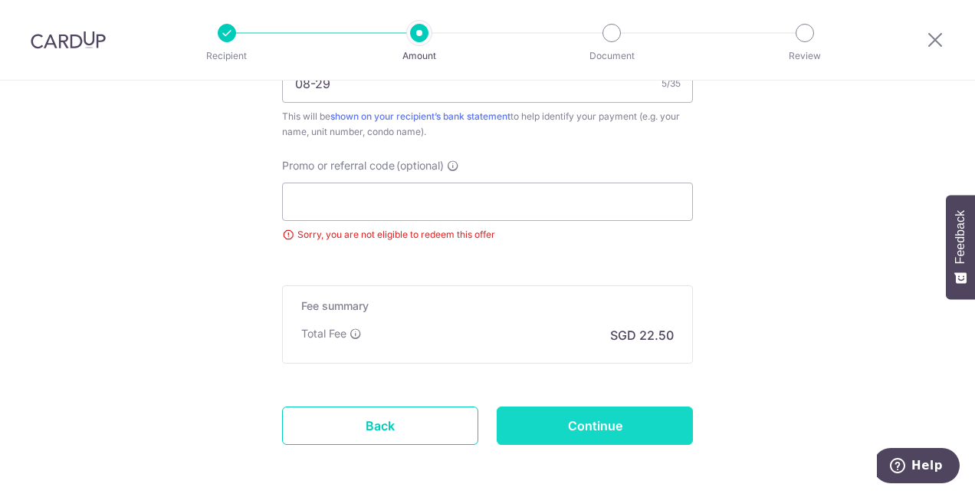
click at [620, 426] on input "Continue" at bounding box center [595, 425] width 196 height 38
type input "Update Schedule"
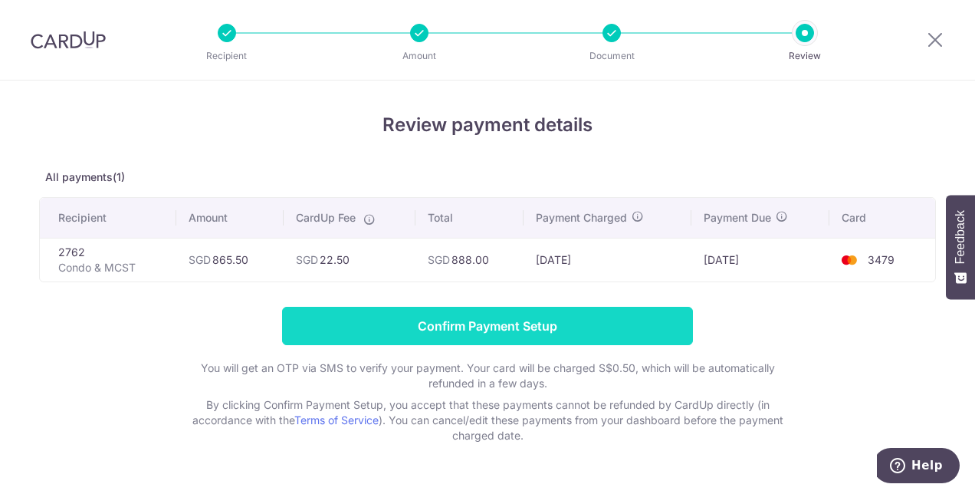
click at [631, 332] on input "Confirm Payment Setup" at bounding box center [487, 326] width 411 height 38
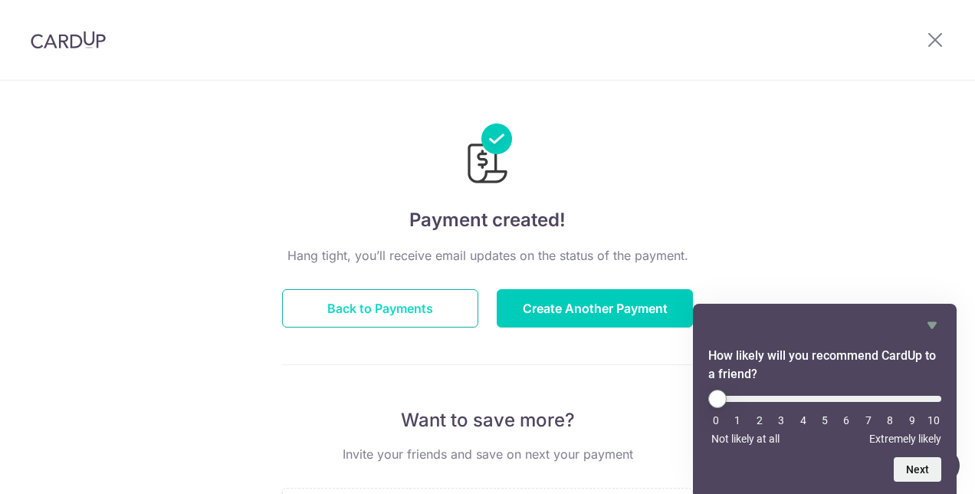
click at [432, 310] on button "Back to Payments" at bounding box center [380, 308] width 196 height 38
